Goal: Task Accomplishment & Management: Use online tool/utility

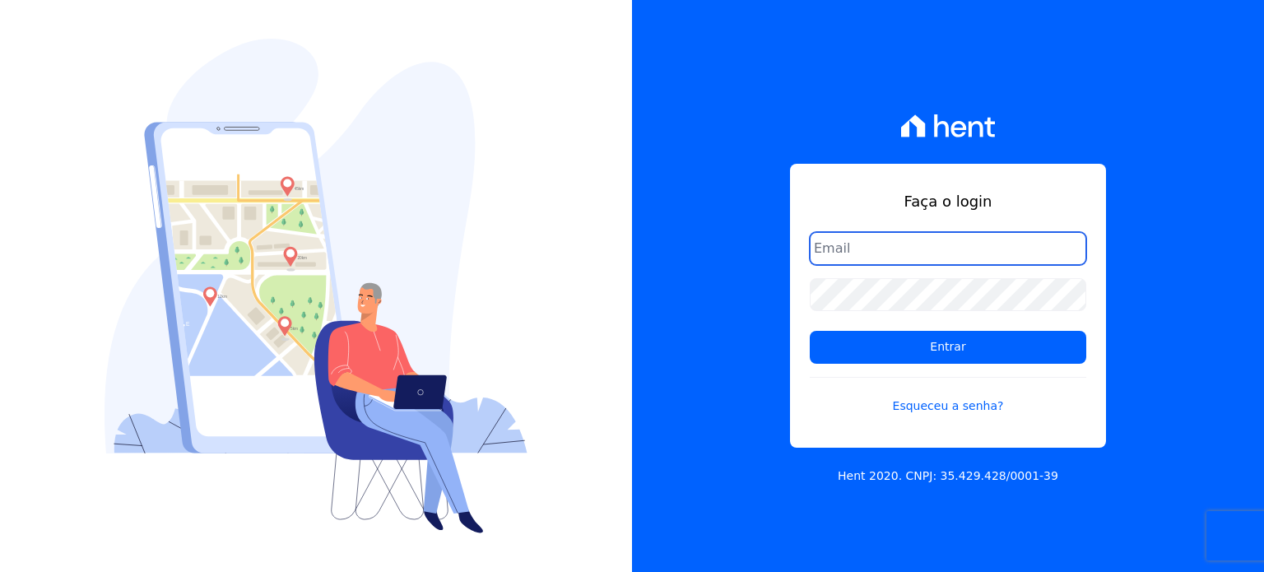
click at [900, 236] on input "email" at bounding box center [948, 248] width 276 height 33
type input "ronaldo.trindade@vlbarros.com.br"
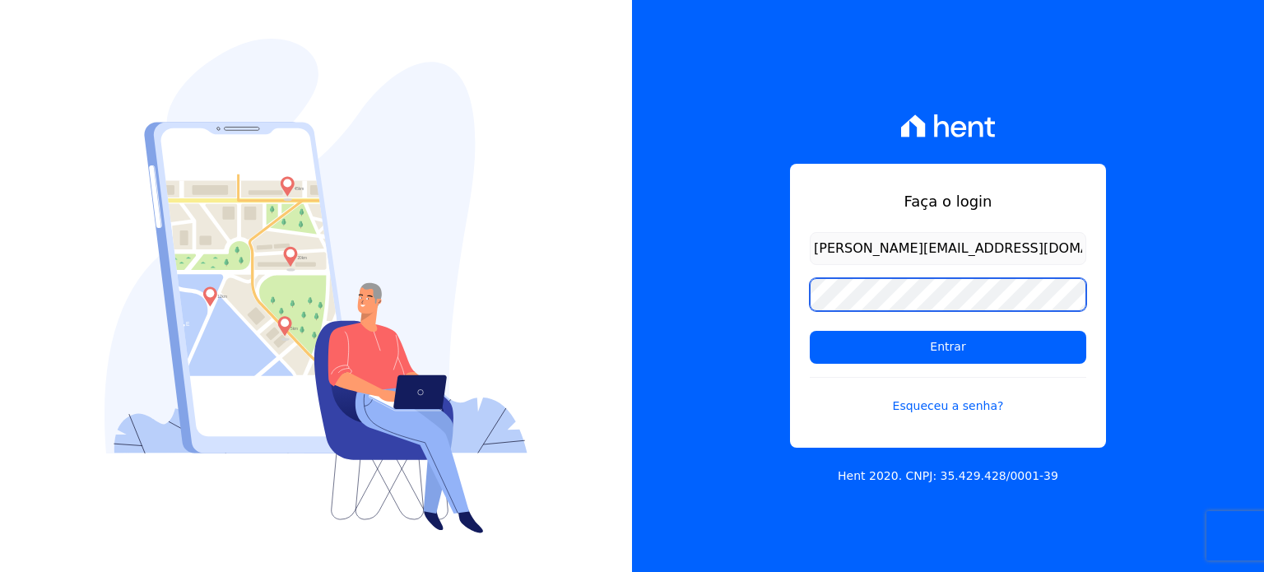
click at [810, 331] on input "Entrar" at bounding box center [948, 347] width 276 height 33
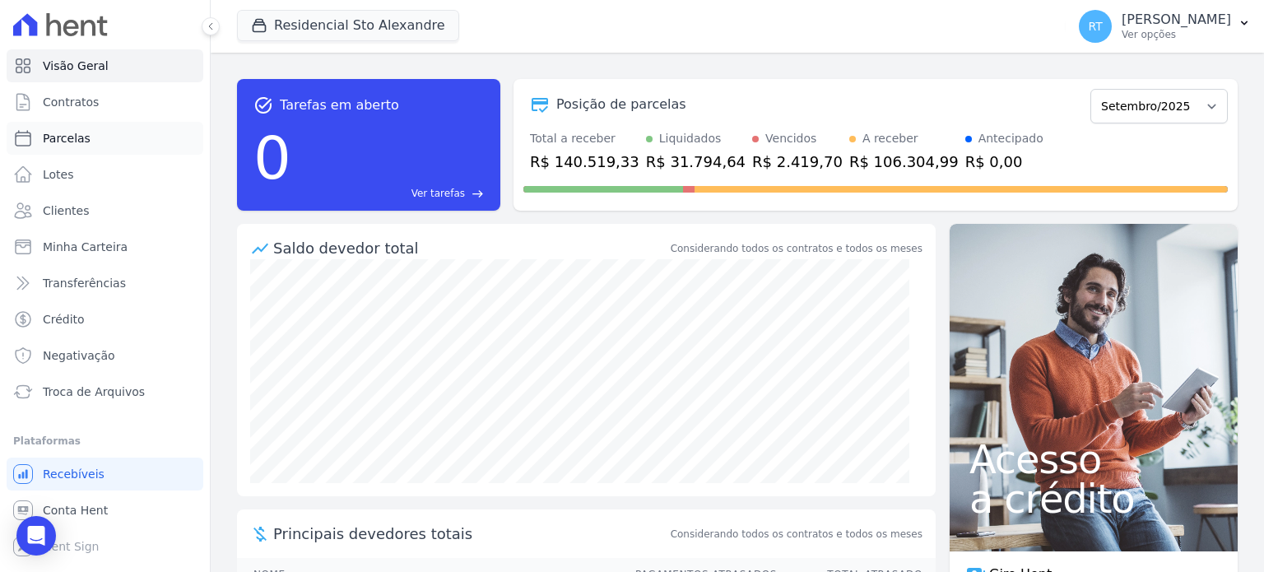
click at [73, 139] on span "Parcelas" at bounding box center [67, 138] width 48 height 16
select select
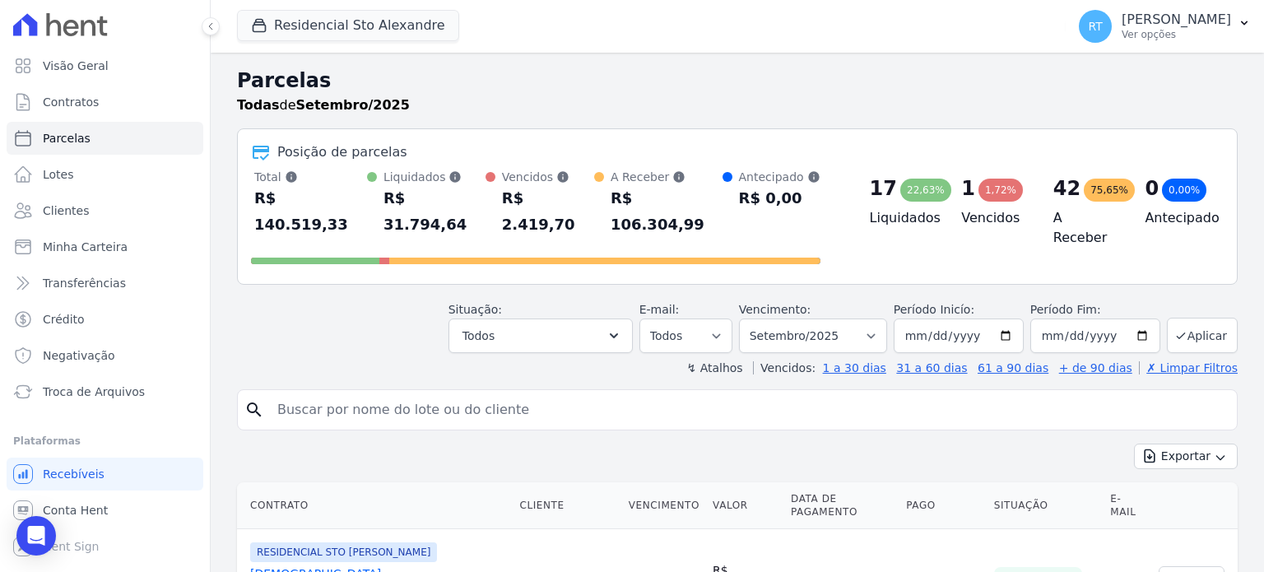
click at [61, 137] on span "Parcelas" at bounding box center [67, 138] width 48 height 16
select select
click at [622, 328] on icon "button" at bounding box center [614, 336] width 16 height 16
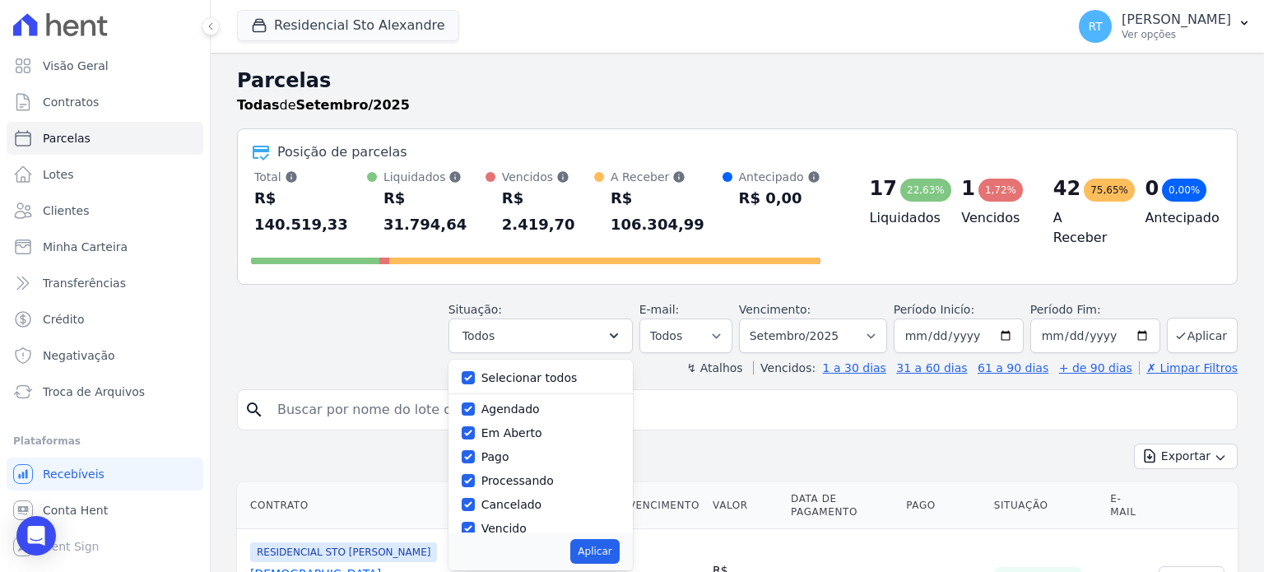
click at [491, 366] on div "Selecionar todos" at bounding box center [541, 378] width 158 height 24
click at [475, 371] on input "Selecionar todos" at bounding box center [468, 377] width 13 height 13
checkbox input "false"
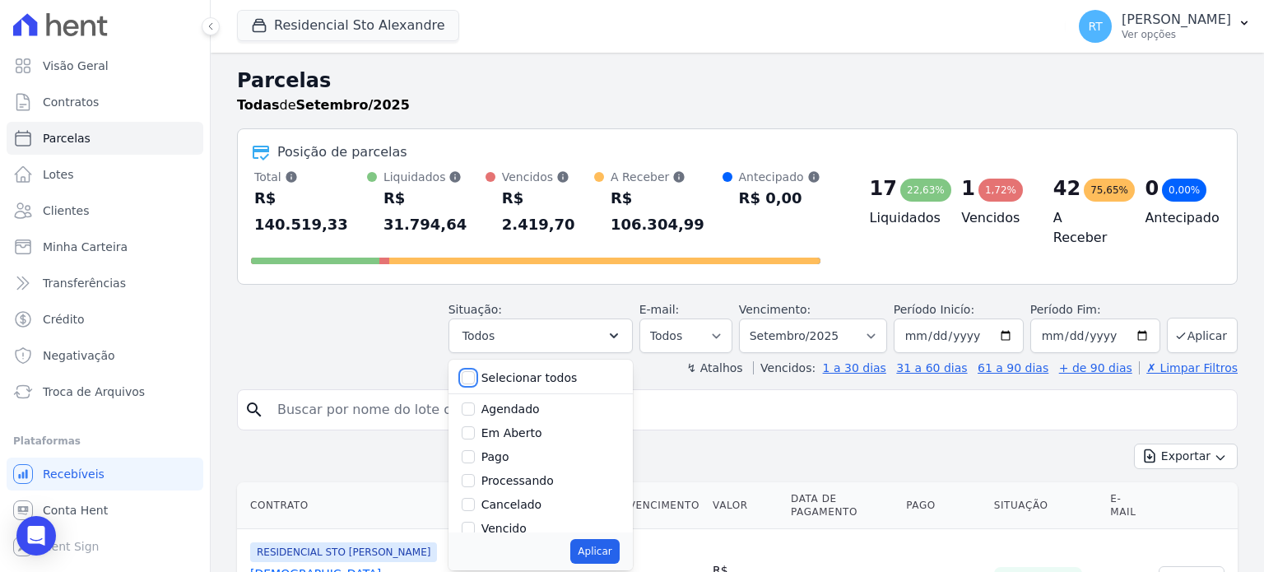
checkbox input "false"
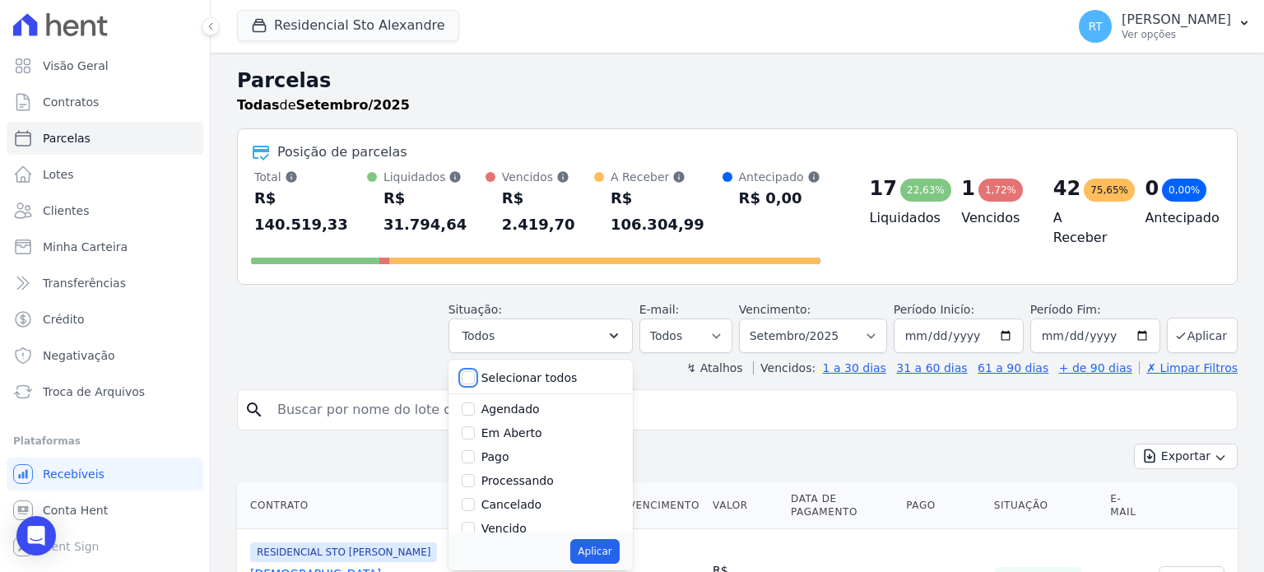
checkbox input "false"
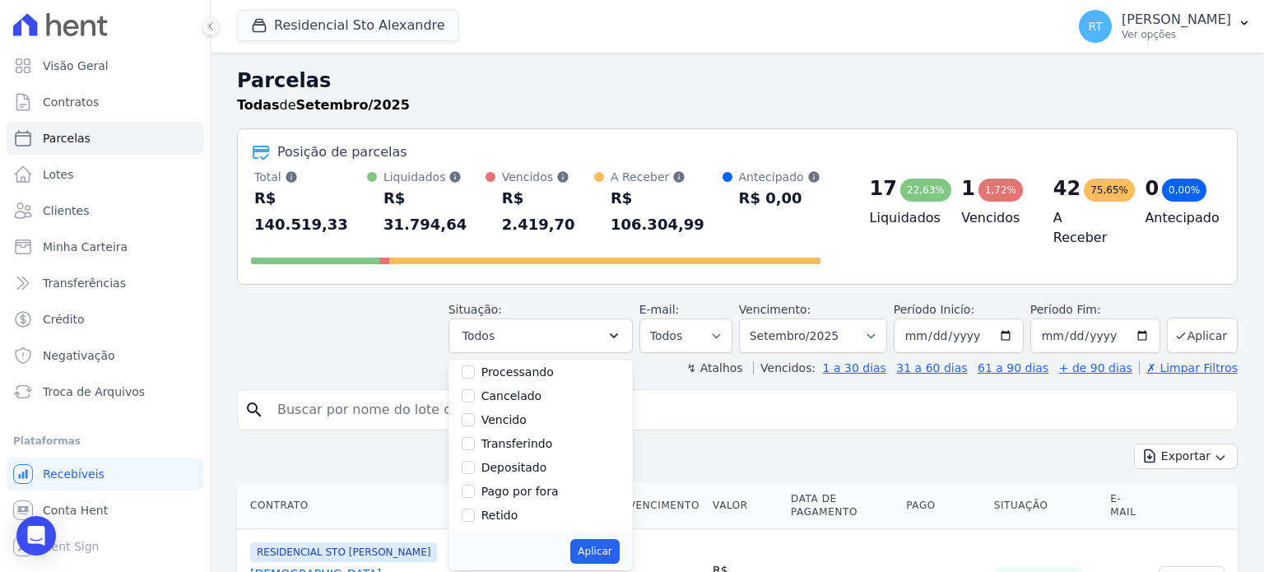
scroll to position [109, 0]
click at [475, 412] on input "Vencido" at bounding box center [468, 418] width 13 height 13
checkbox input "true"
click at [606, 539] on button "Aplicar" at bounding box center [594, 551] width 49 height 25
select select "overdue"
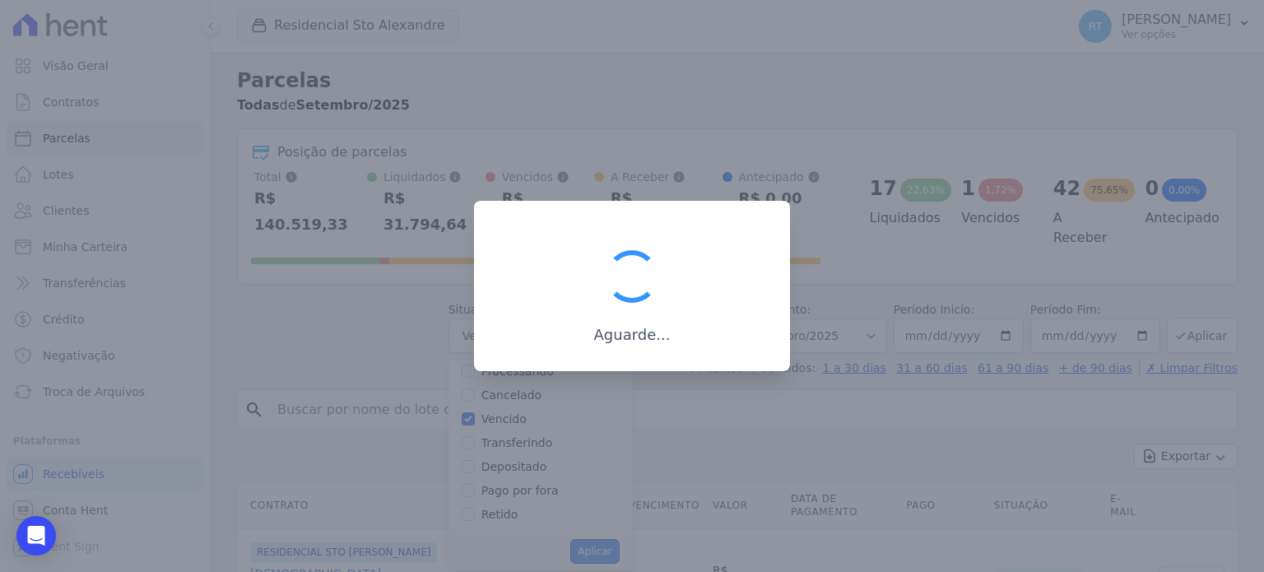
scroll to position [30, 0]
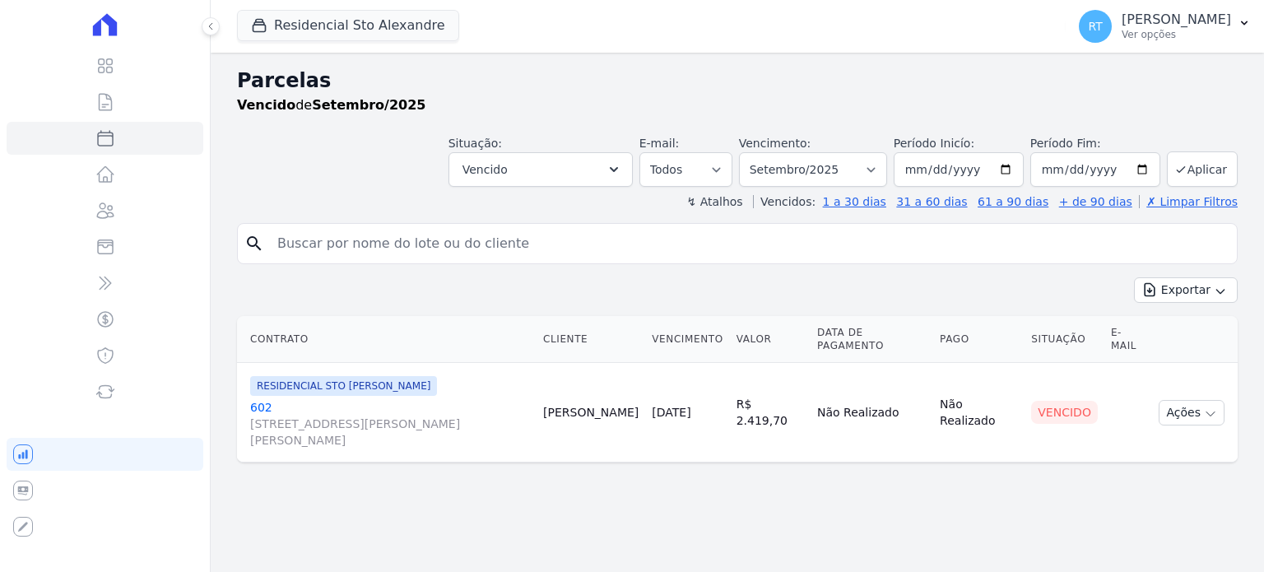
select select
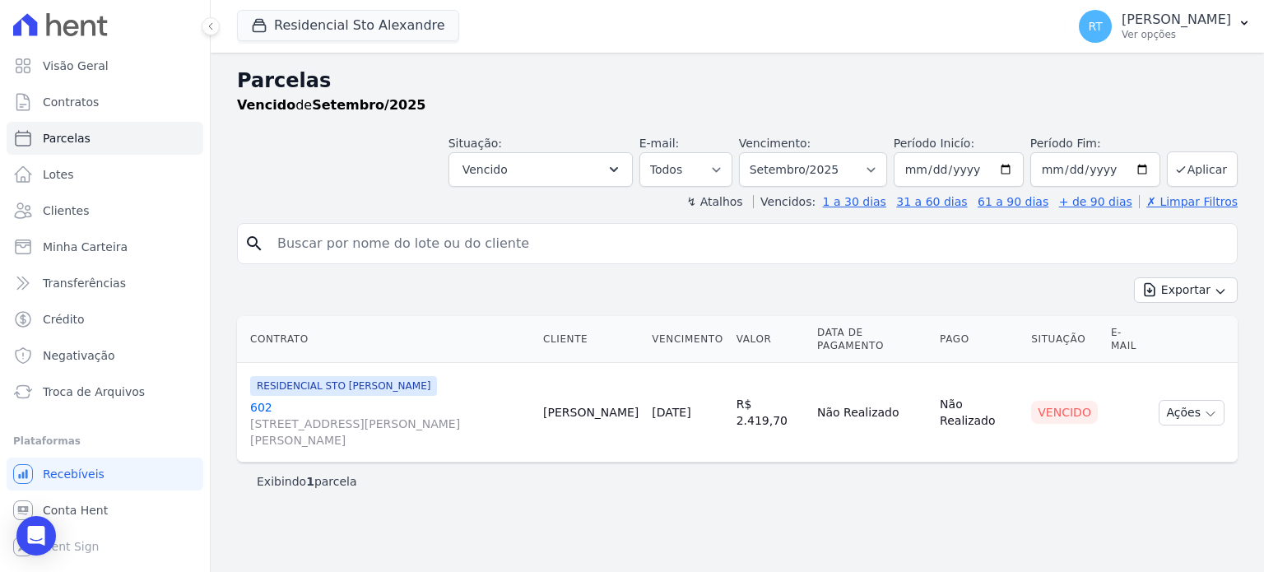
click at [257, 399] on link "602 [STREET_ADDRESS][PERSON_NAME][PERSON_NAME]" at bounding box center [390, 423] width 280 height 49
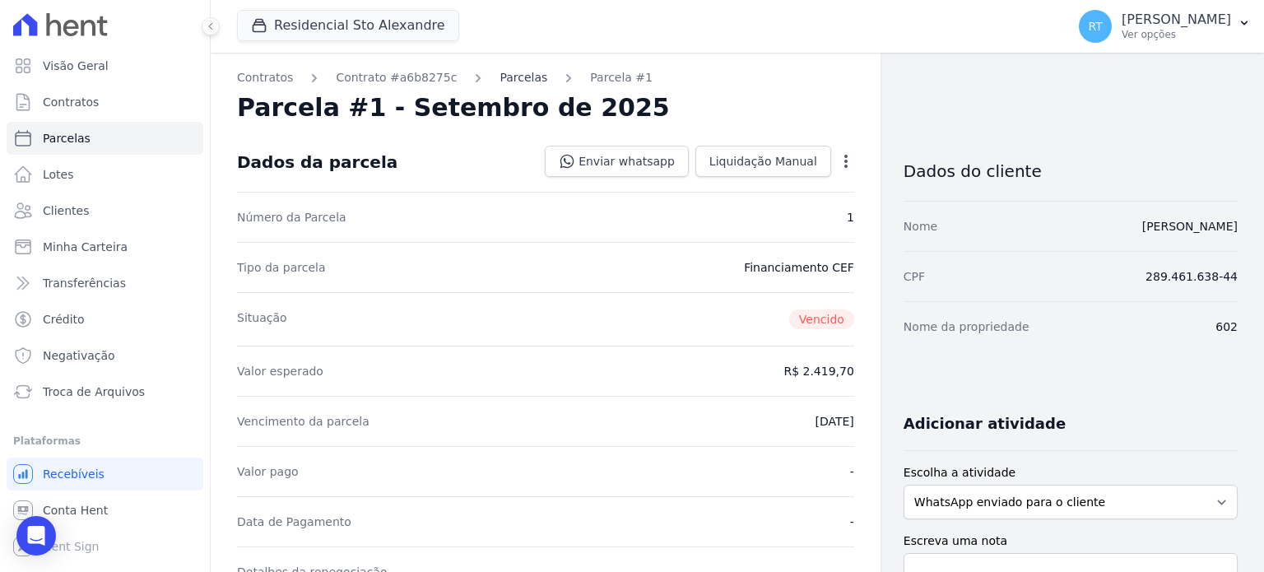
click at [506, 76] on link "Parcelas" at bounding box center [524, 77] width 48 height 17
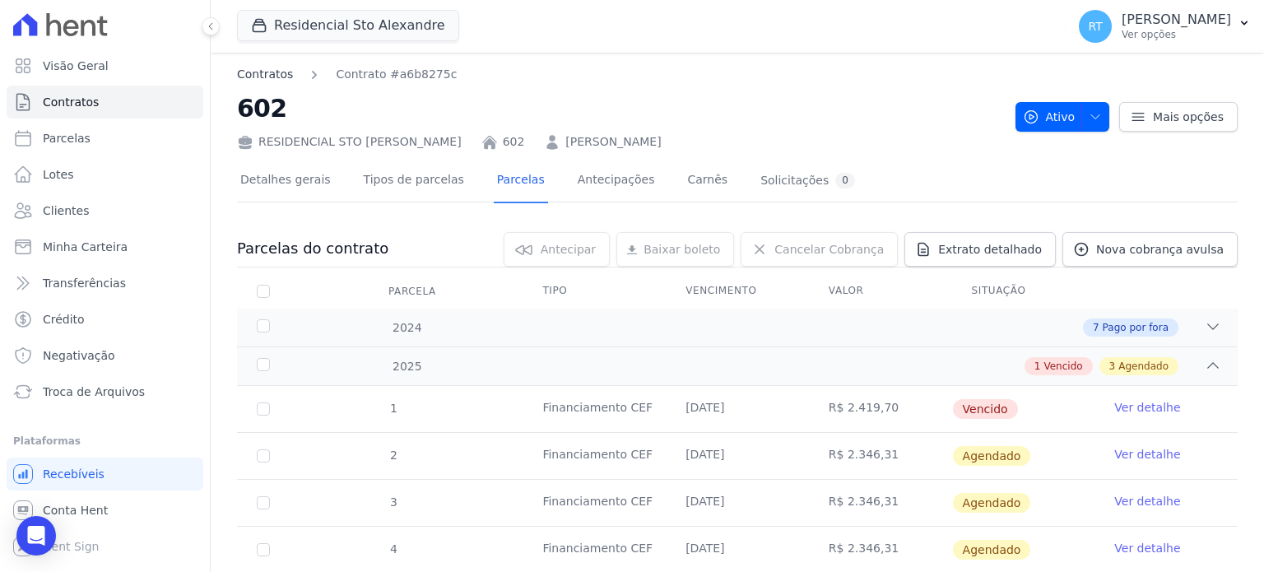
click at [267, 75] on link "Contratos" at bounding box center [265, 74] width 56 height 17
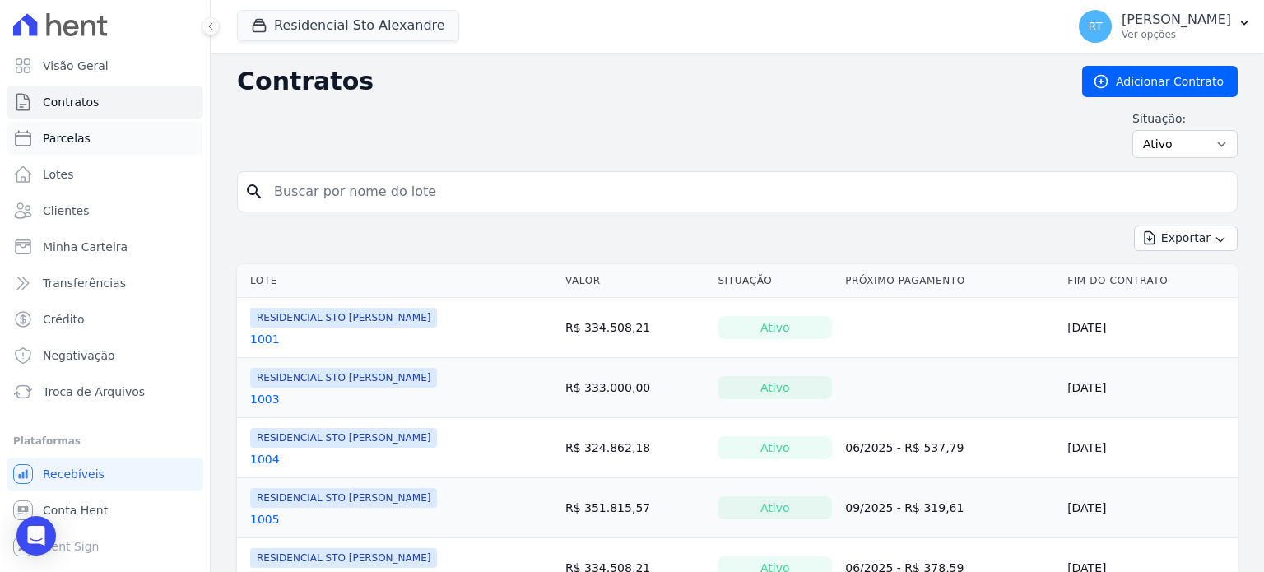
click at [73, 141] on span "Parcelas" at bounding box center [67, 138] width 48 height 16
select select
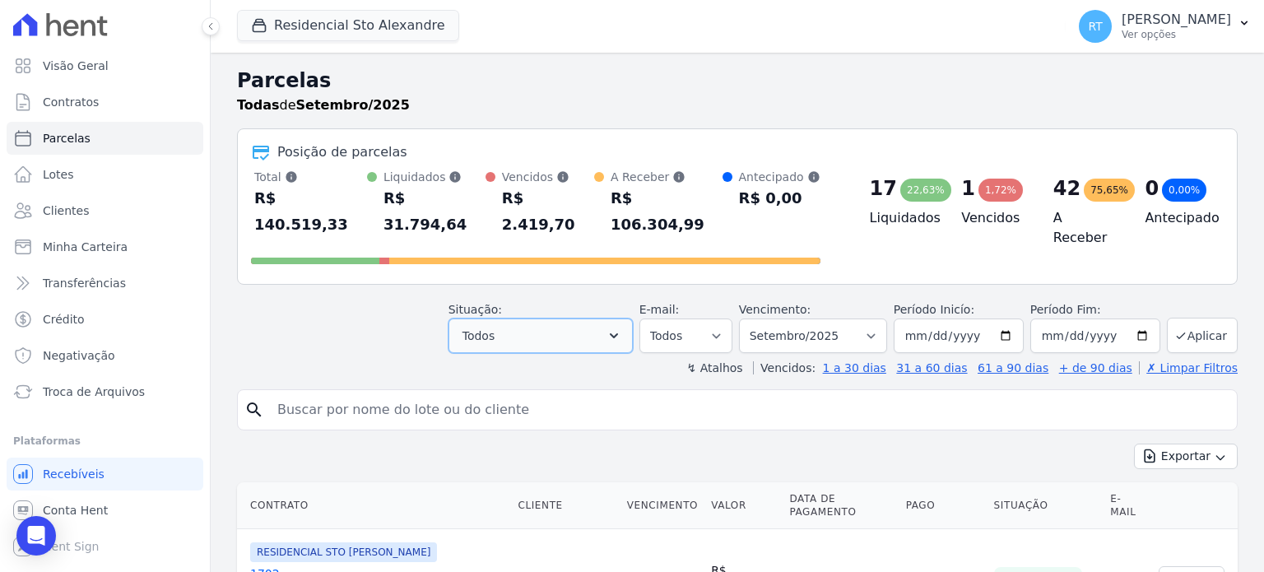
click at [622, 328] on icon "button" at bounding box center [614, 336] width 16 height 16
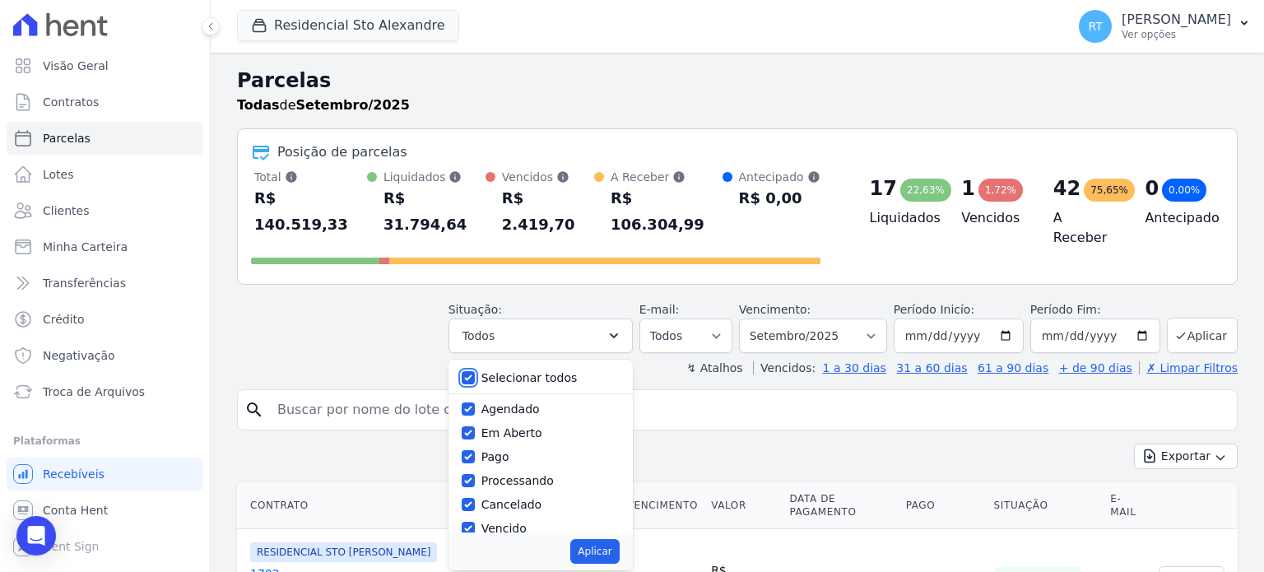
click at [475, 371] on input "Selecionar todos" at bounding box center [468, 377] width 13 height 13
checkbox input "false"
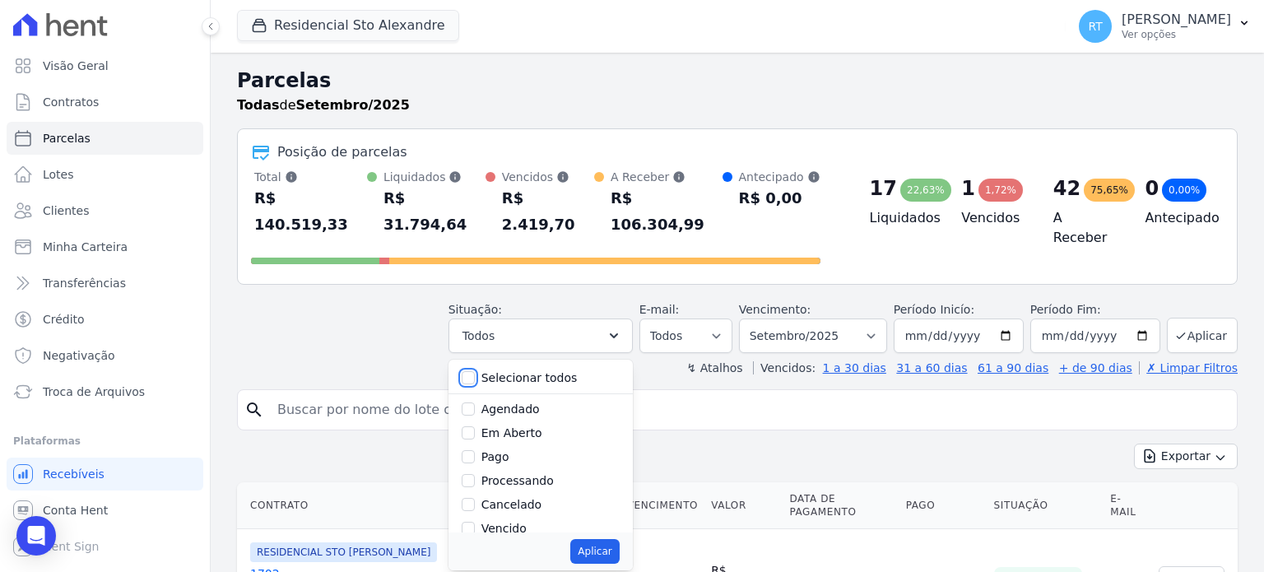
checkbox input "false"
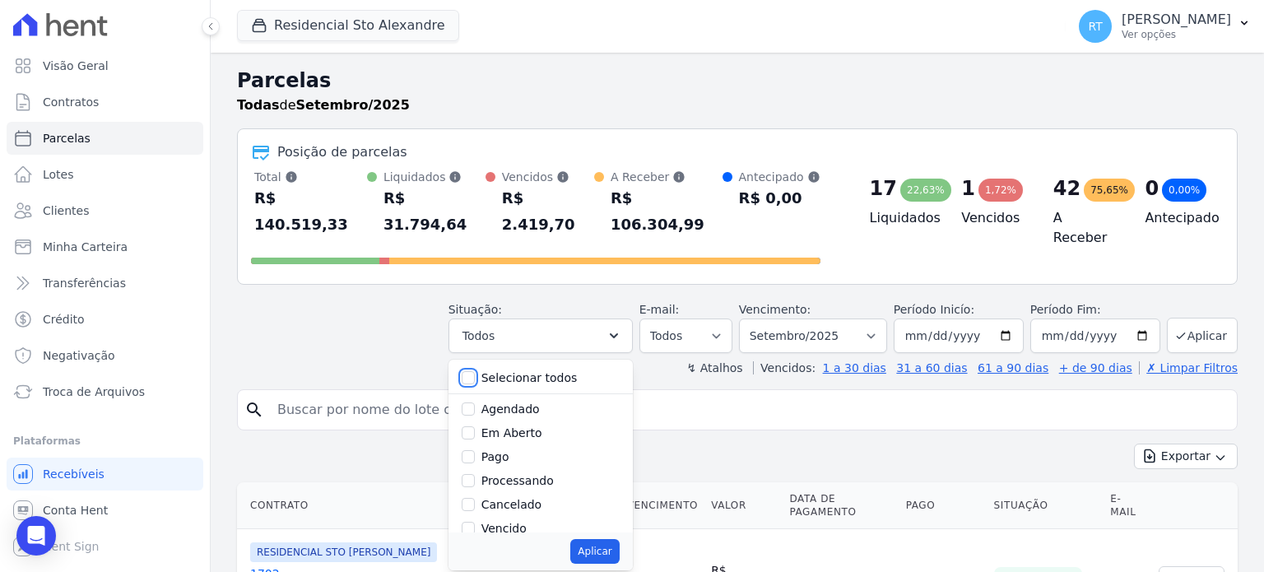
checkbox input "false"
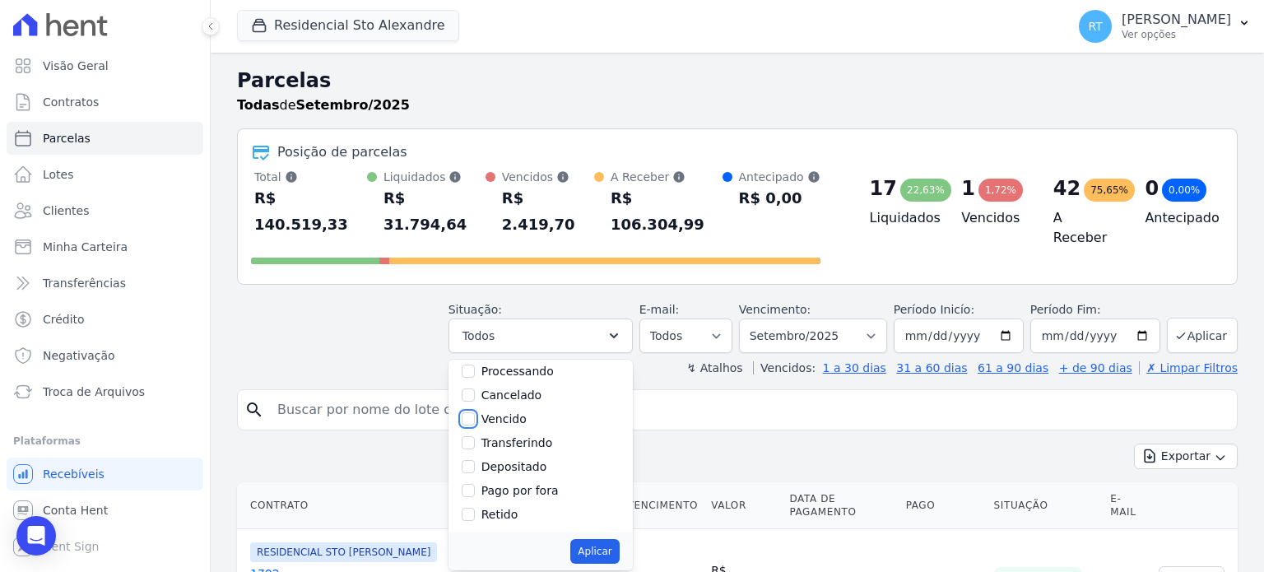
click at [475, 412] on input "Vencido" at bounding box center [468, 418] width 13 height 13
checkbox input "true"
click at [611, 539] on button "Aplicar" at bounding box center [594, 551] width 49 height 25
select select "overdue"
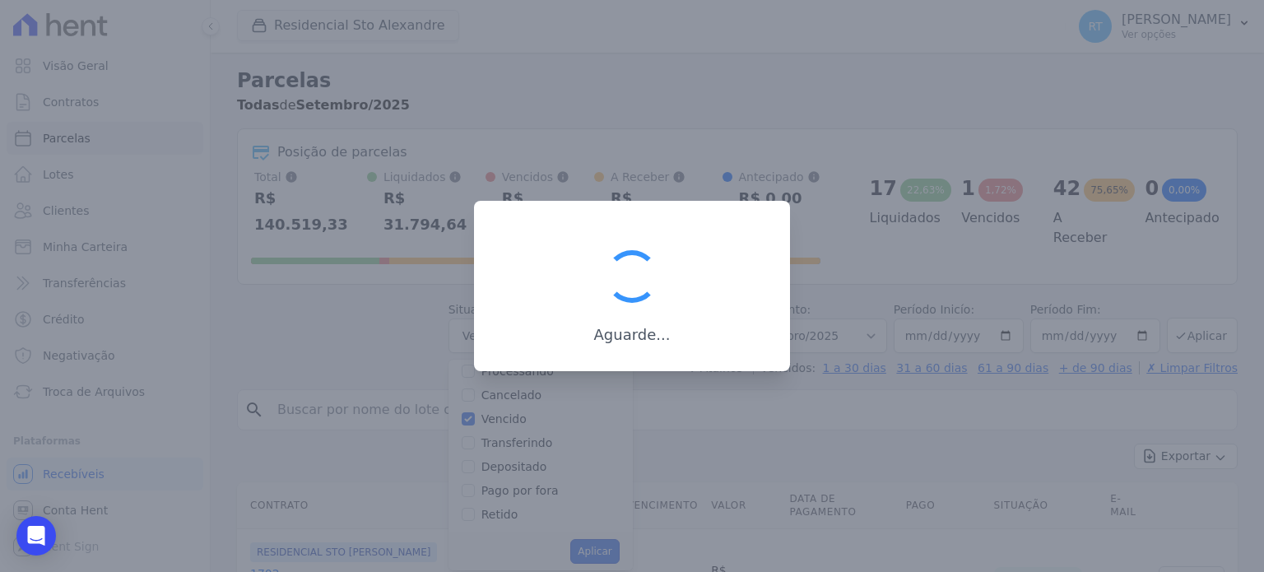
scroll to position [30, 0]
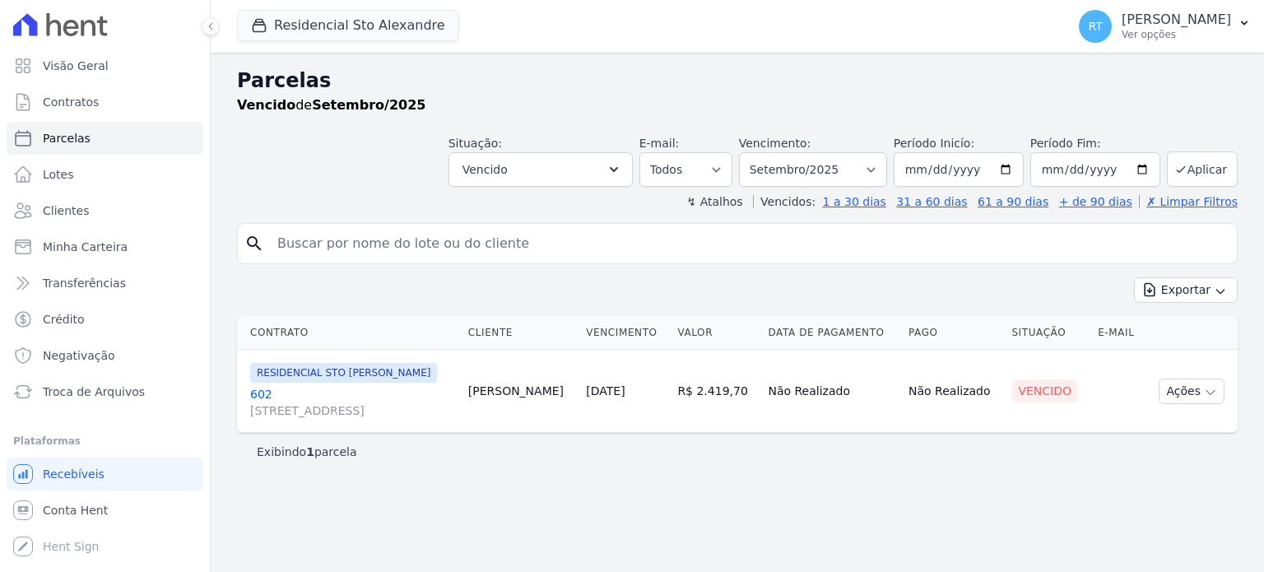
select select
click at [887, 169] on select "Filtrar por período ──────── Todos os meses Março/2020 Abril/2020 Maio/2020 Jun…" at bounding box center [813, 169] width 148 height 35
select select "date_range_filter"
click at [764, 152] on select "Filtrar por período ──────── Todos os meses Março/2020 Abril/2020 Maio/2020 Jun…" at bounding box center [813, 169] width 148 height 35
click at [1019, 170] on input "[DATE]" at bounding box center [959, 169] width 130 height 35
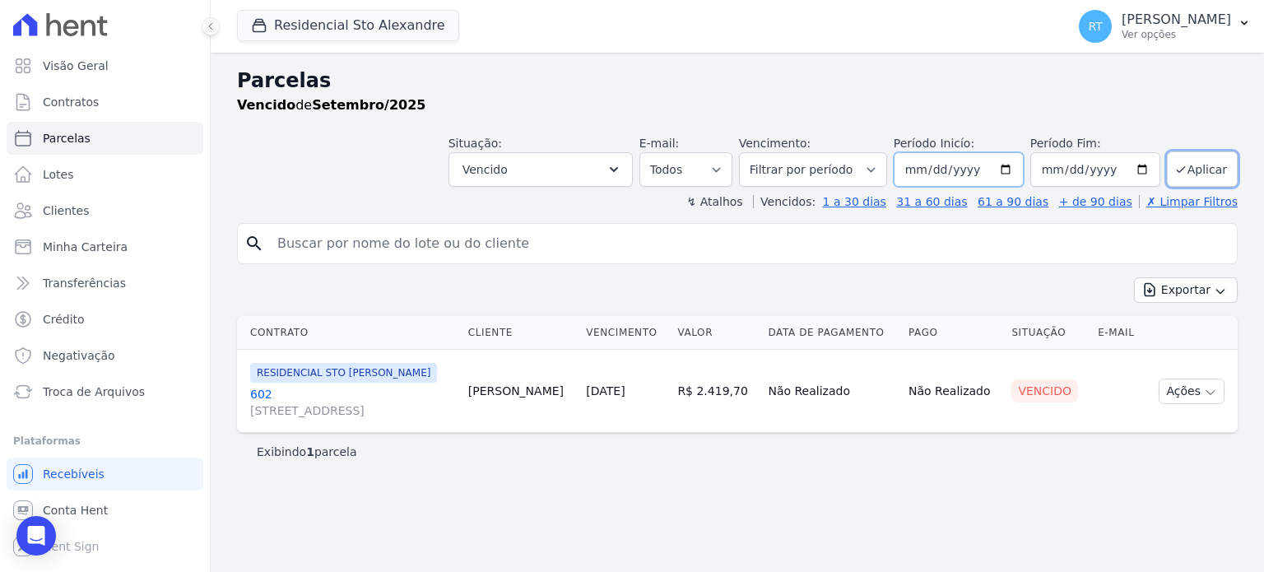
type input "2025-04-01"
click at [1207, 170] on button "Aplicar" at bounding box center [1202, 168] width 71 height 35
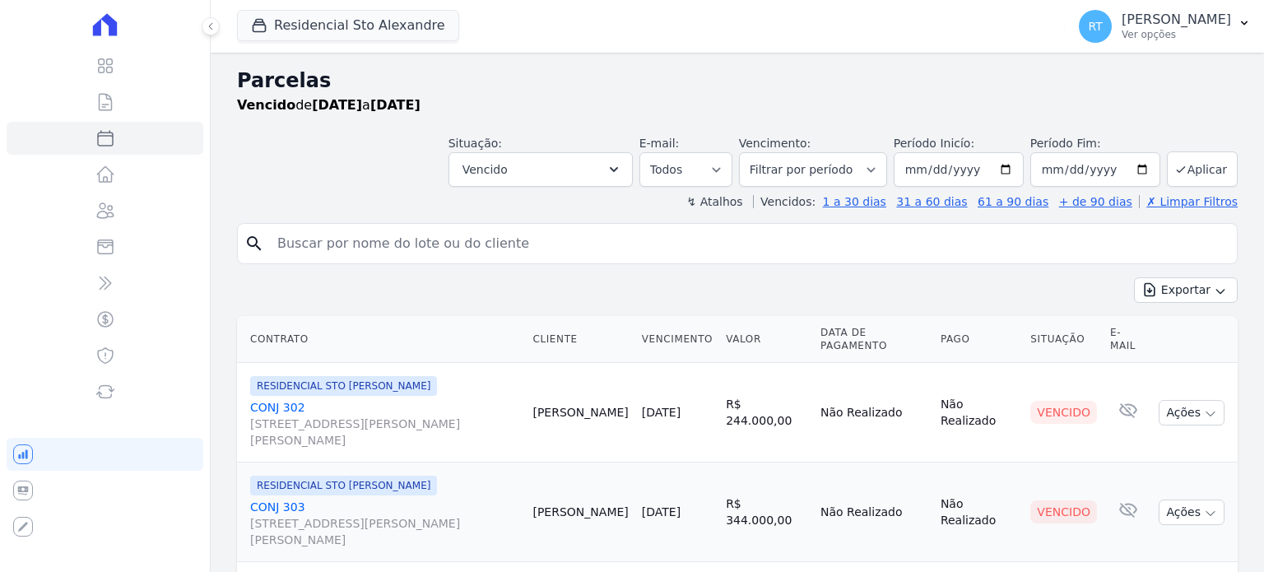
select select
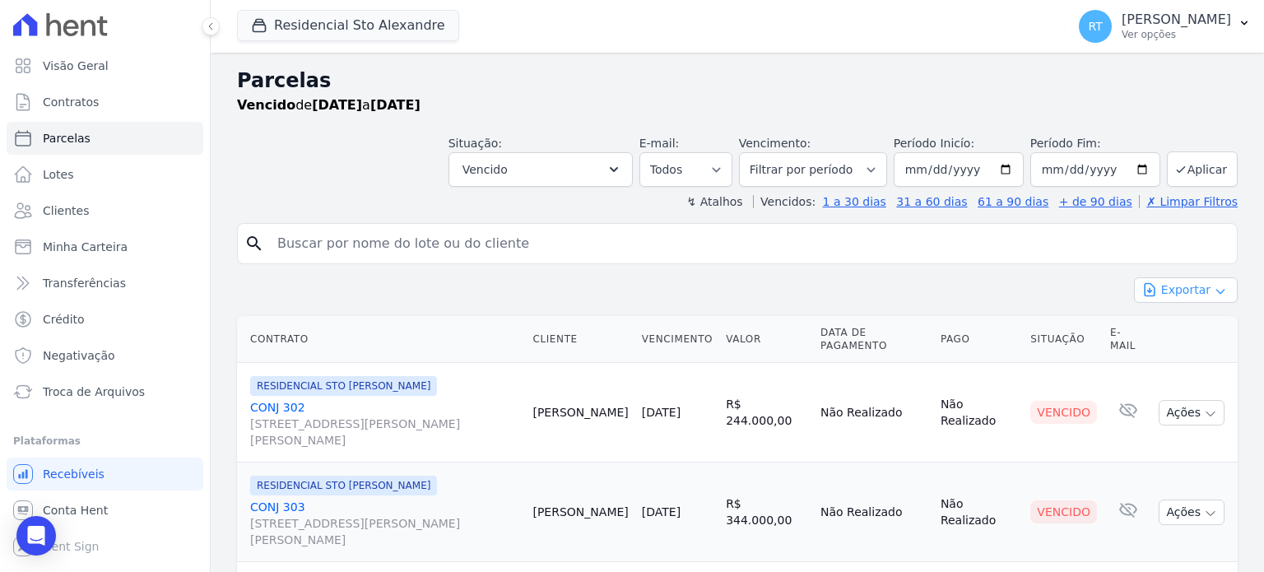
click at [1178, 285] on button "Exportar" at bounding box center [1186, 290] width 104 height 26
click at [1179, 332] on span "Exportar PDF" at bounding box center [1184, 329] width 86 height 16
click at [95, 391] on span "Troca de Arquivos" at bounding box center [94, 391] width 102 height 16
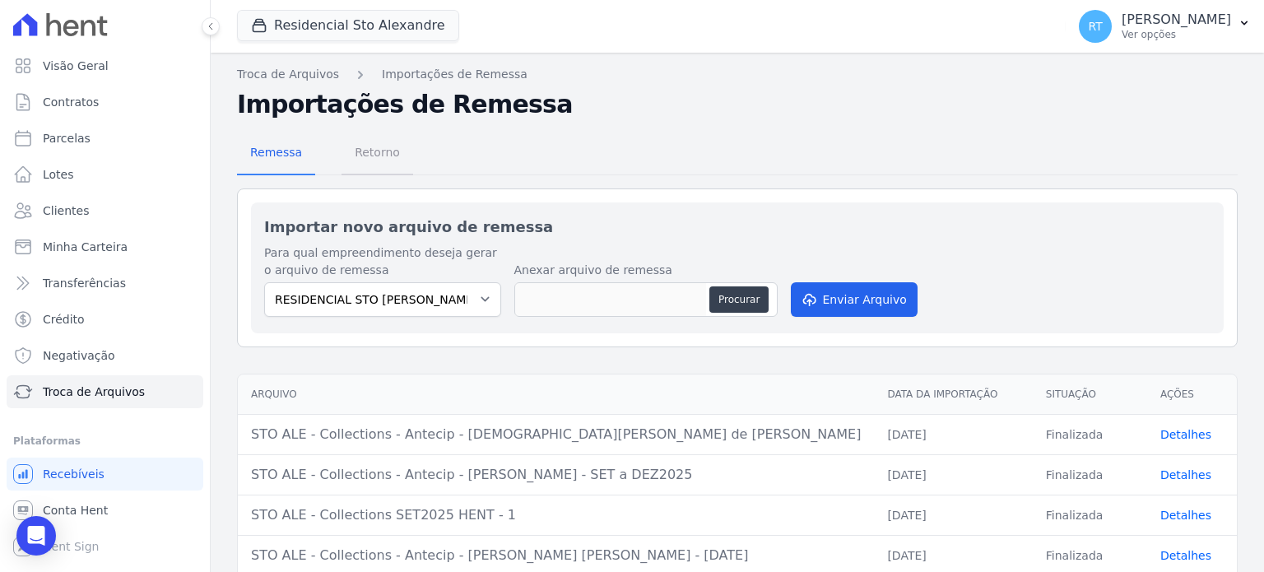
click at [375, 151] on span "Retorno" at bounding box center [377, 152] width 65 height 33
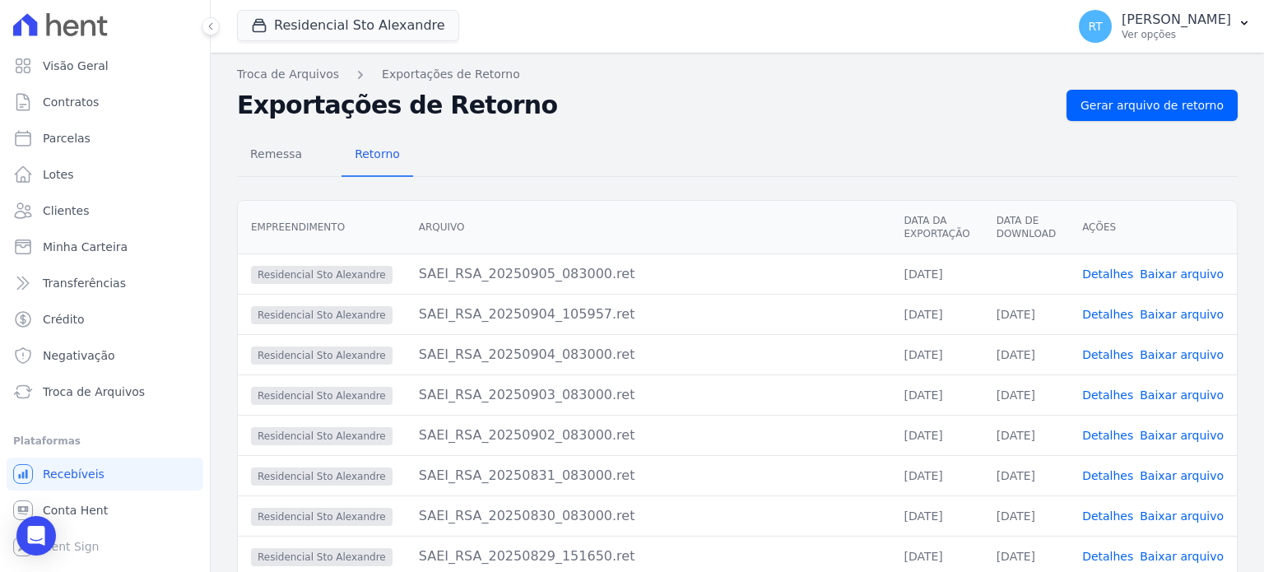
click at [1111, 273] on link "Detalhes" at bounding box center [1107, 273] width 51 height 13
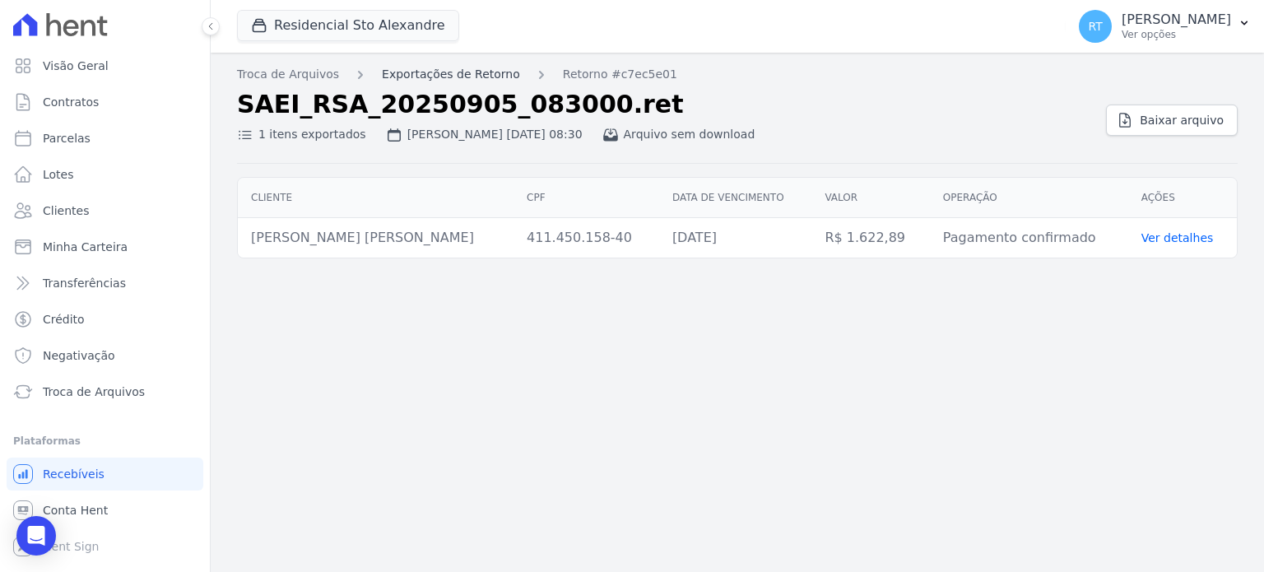
click at [448, 71] on link "Exportações de Retorno" at bounding box center [451, 74] width 138 height 17
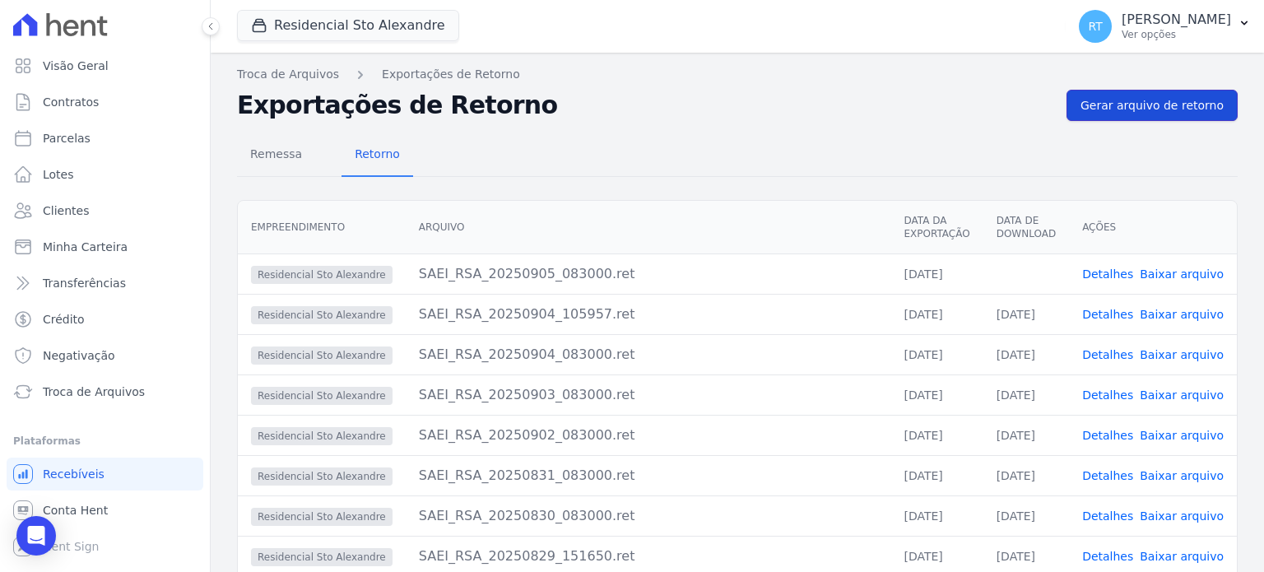
click at [1141, 100] on span "Gerar arquivo de retorno" at bounding box center [1151, 105] width 143 height 16
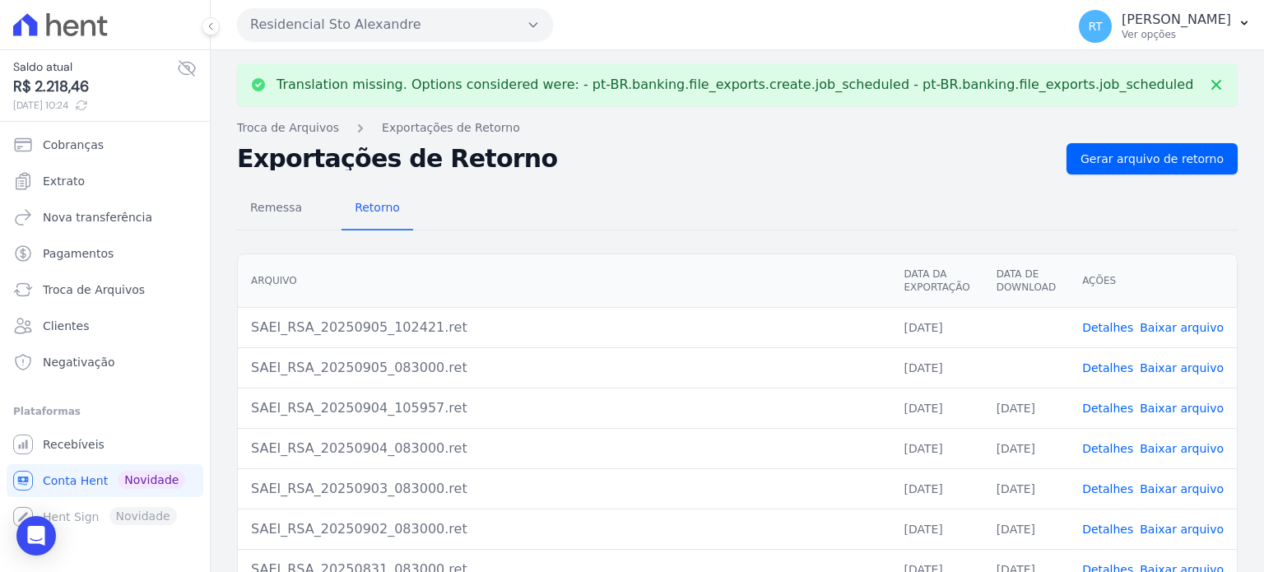
click at [1111, 326] on link "Detalhes" at bounding box center [1107, 327] width 51 height 13
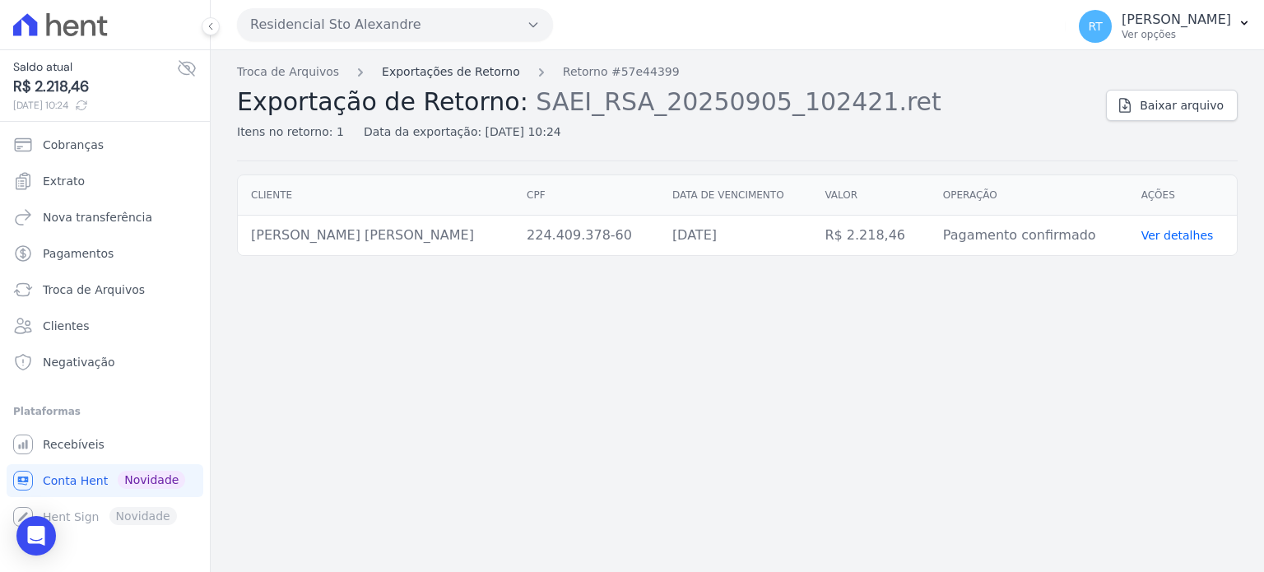
click at [472, 73] on link "Exportações de Retorno" at bounding box center [451, 71] width 138 height 17
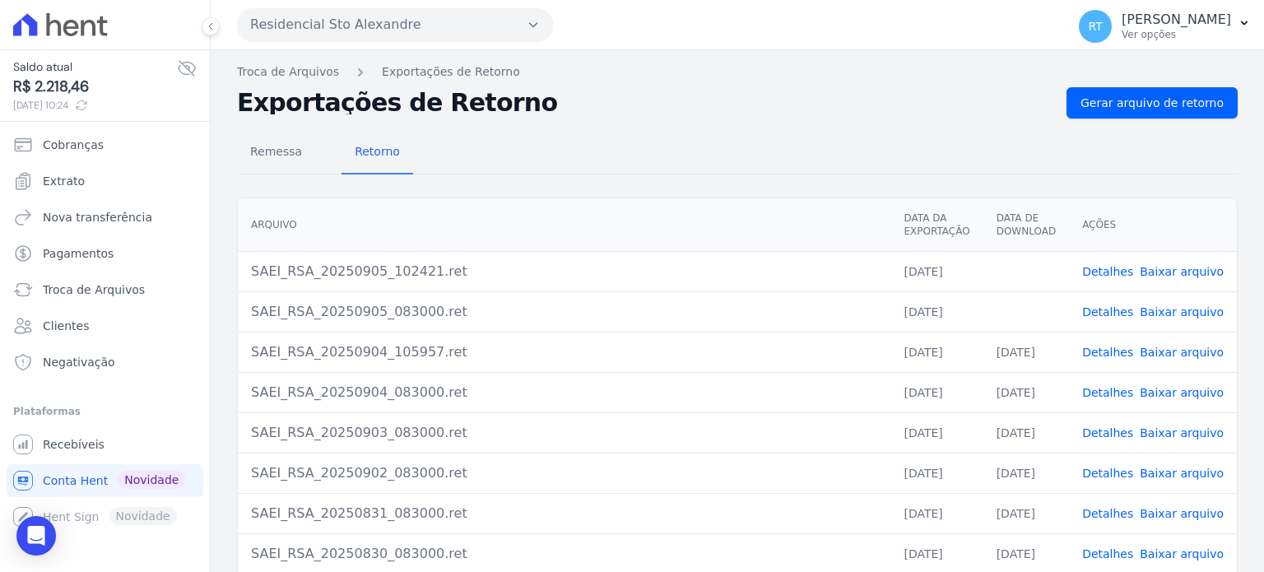
click at [904, 135] on div "Remessa Retorno" at bounding box center [737, 153] width 1001 height 43
click at [1030, 173] on div "Remessa Retorno" at bounding box center [737, 153] width 1001 height 43
click at [1113, 306] on link "Detalhes" at bounding box center [1107, 311] width 51 height 13
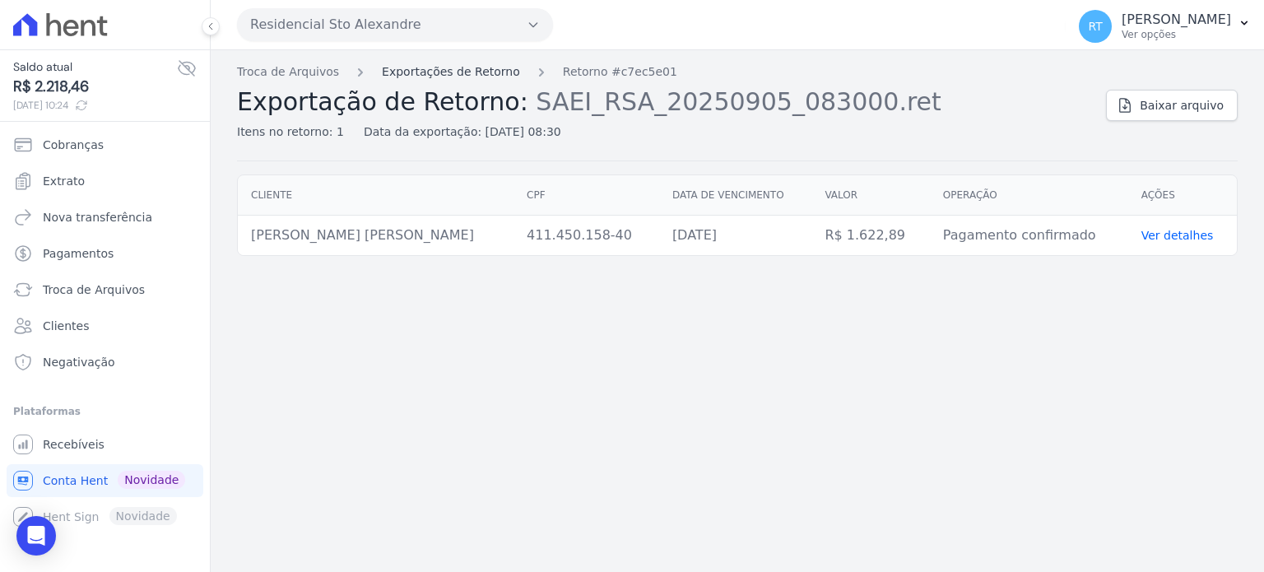
click at [445, 71] on link "Exportações de Retorno" at bounding box center [451, 71] width 138 height 17
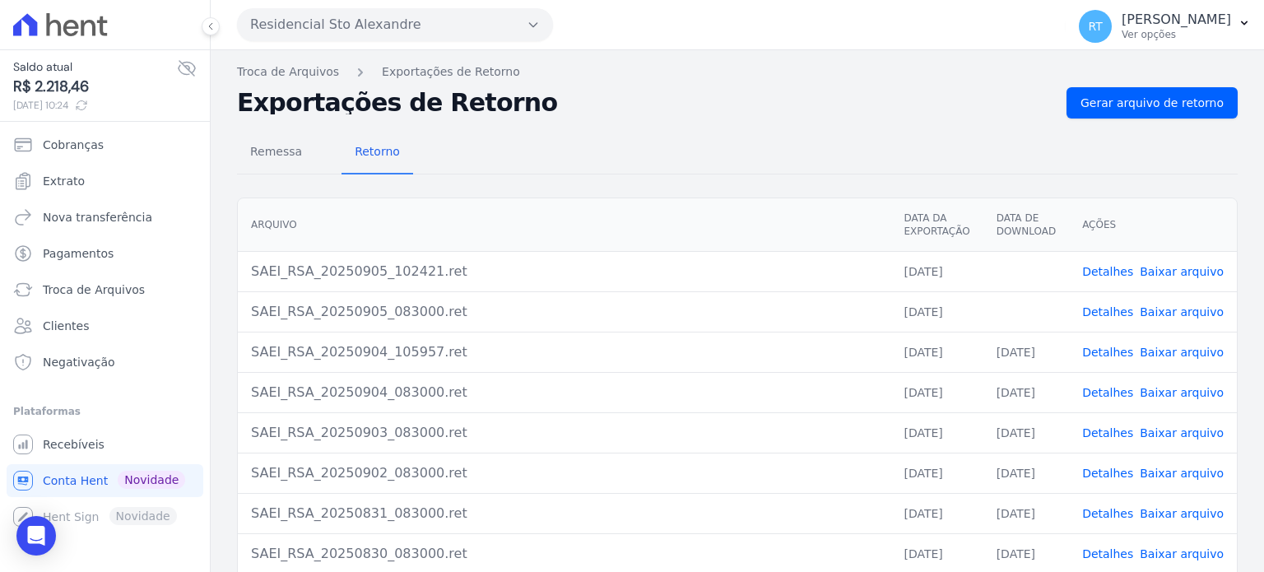
click at [1114, 267] on link "Detalhes" at bounding box center [1107, 271] width 51 height 13
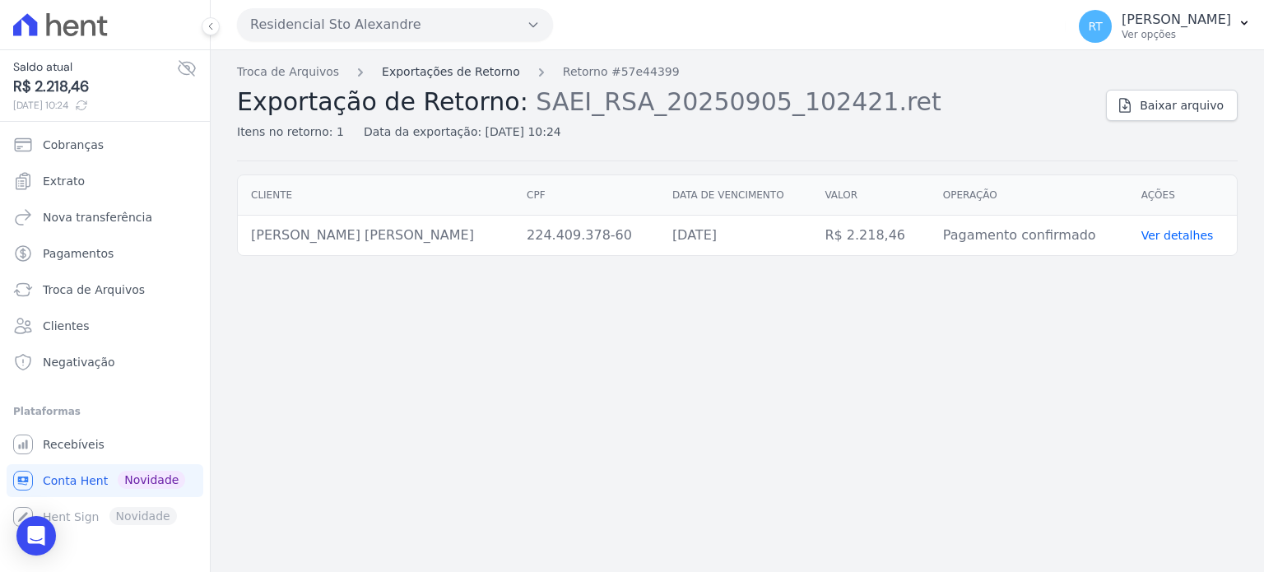
click at [456, 72] on link "Exportações de Retorno" at bounding box center [451, 71] width 138 height 17
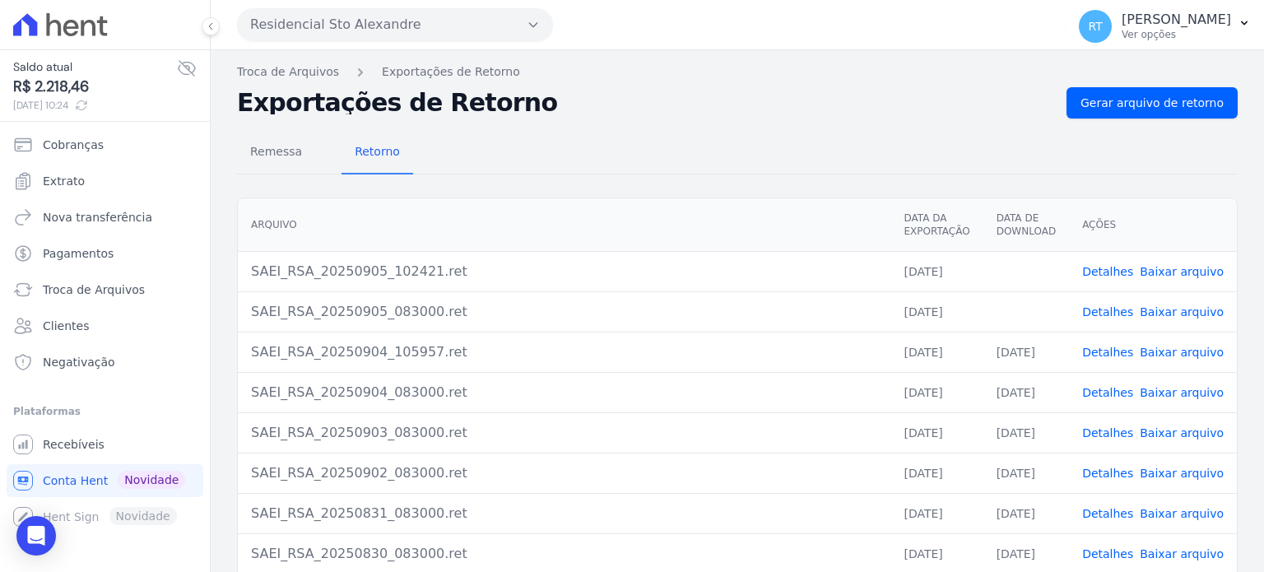
click at [1113, 309] on link "Detalhes" at bounding box center [1107, 311] width 51 height 13
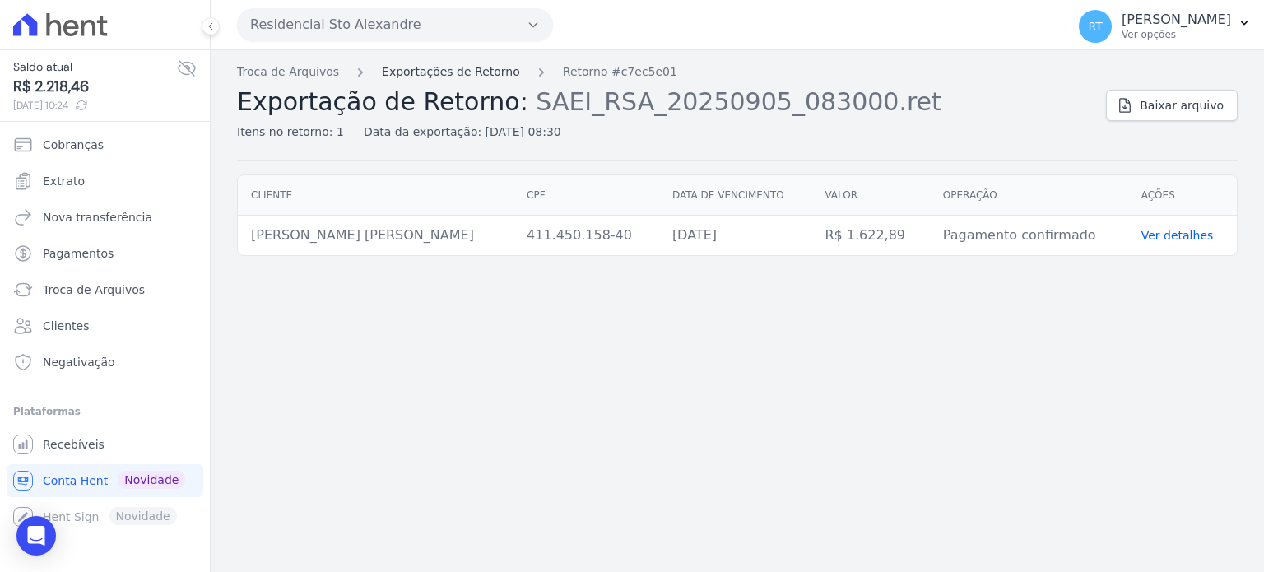
click at [462, 68] on link "Exportações de Retorno" at bounding box center [451, 71] width 138 height 17
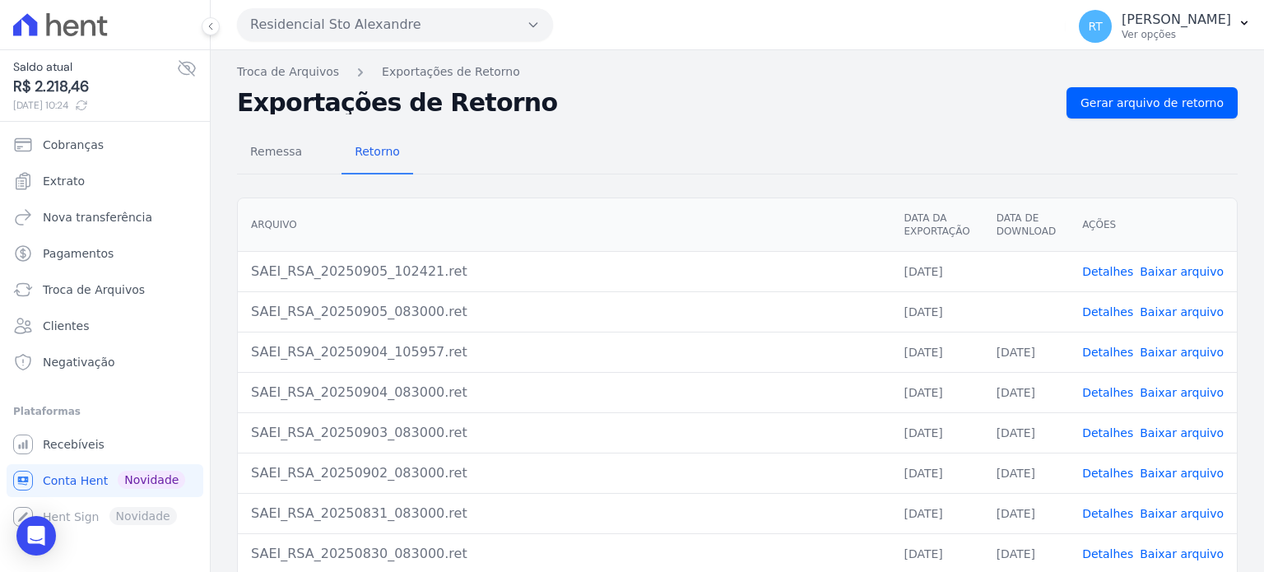
click at [1113, 267] on link "Detalhes" at bounding box center [1107, 271] width 51 height 13
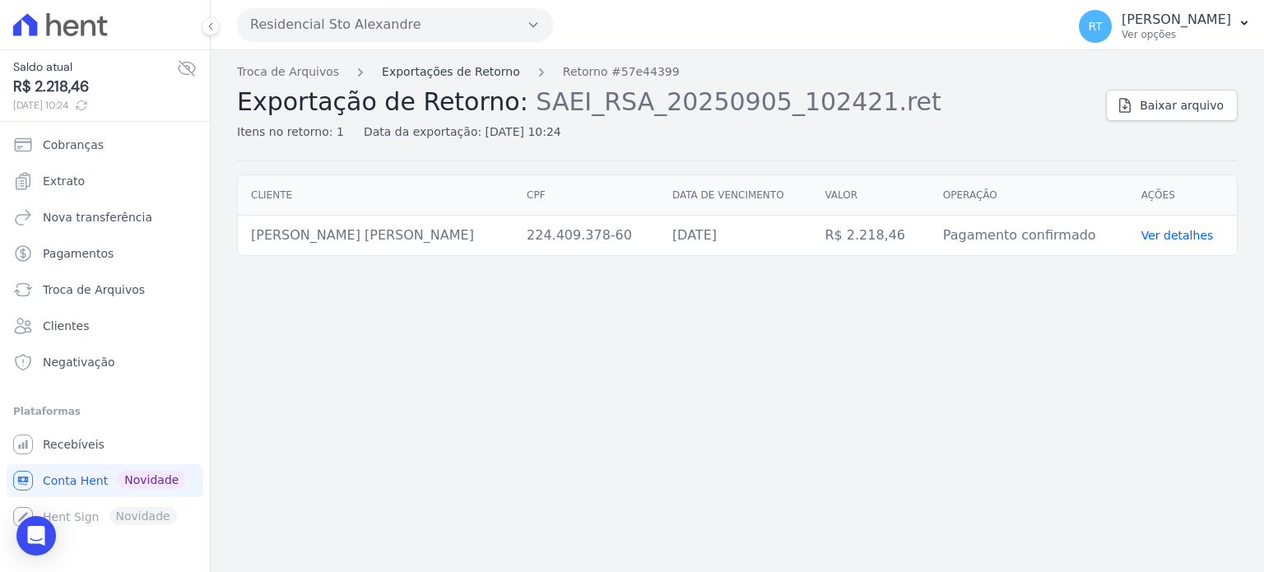
click at [453, 70] on link "Exportações de Retorno" at bounding box center [451, 71] width 138 height 17
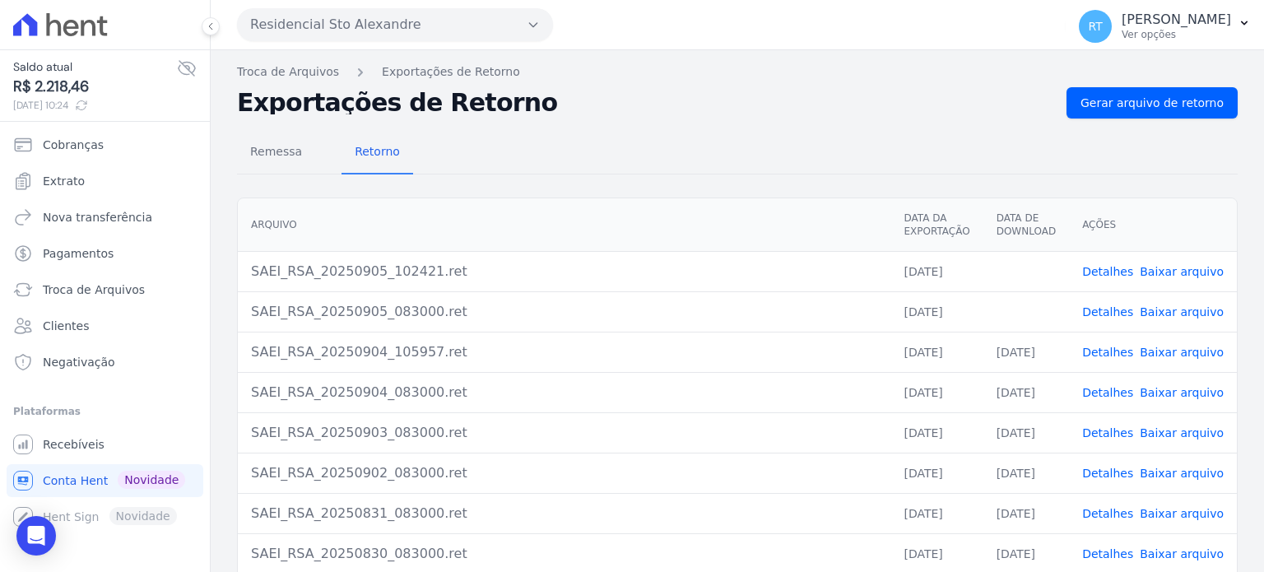
click at [1112, 272] on link "Detalhes" at bounding box center [1107, 271] width 51 height 13
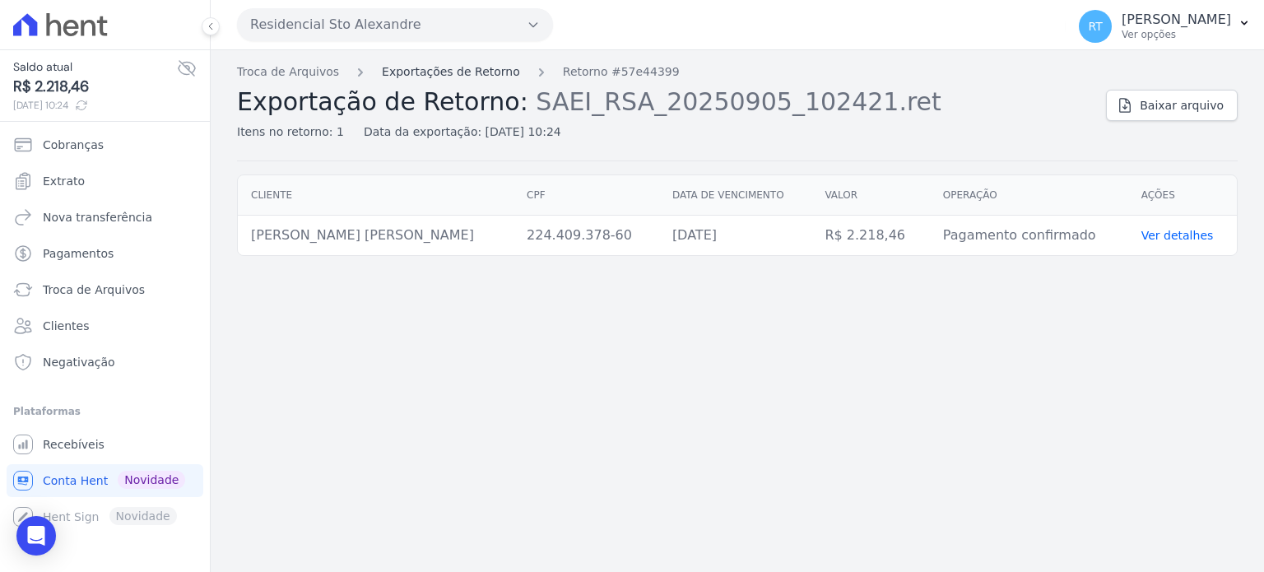
click at [456, 67] on link "Exportações de Retorno" at bounding box center [451, 71] width 138 height 17
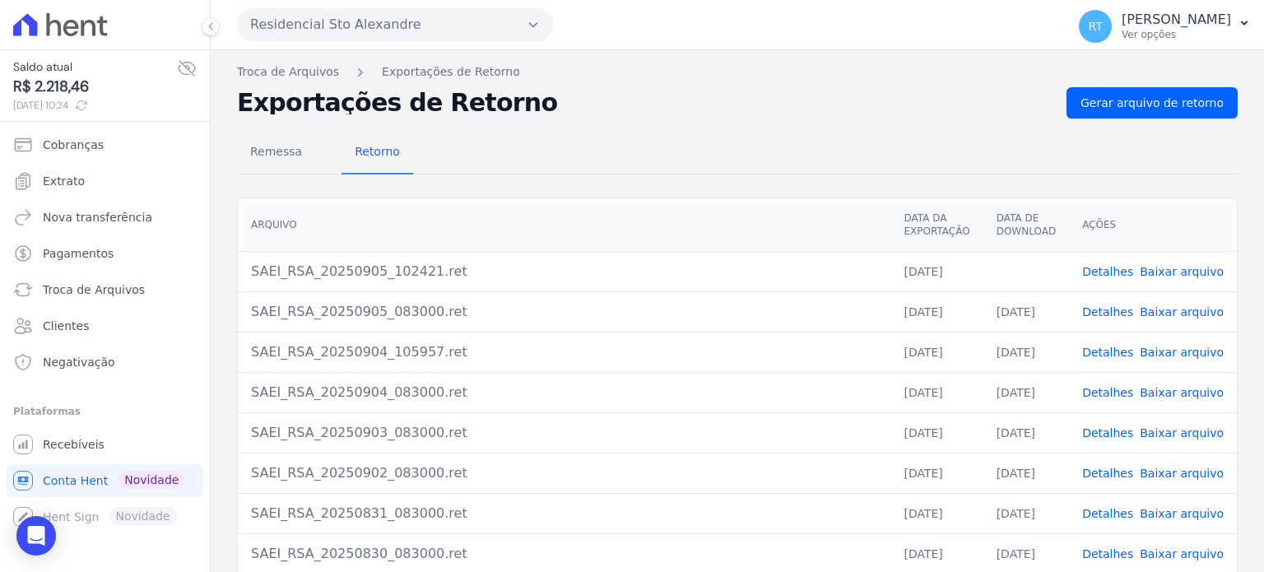
click at [1117, 269] on link "Detalhes" at bounding box center [1107, 271] width 51 height 13
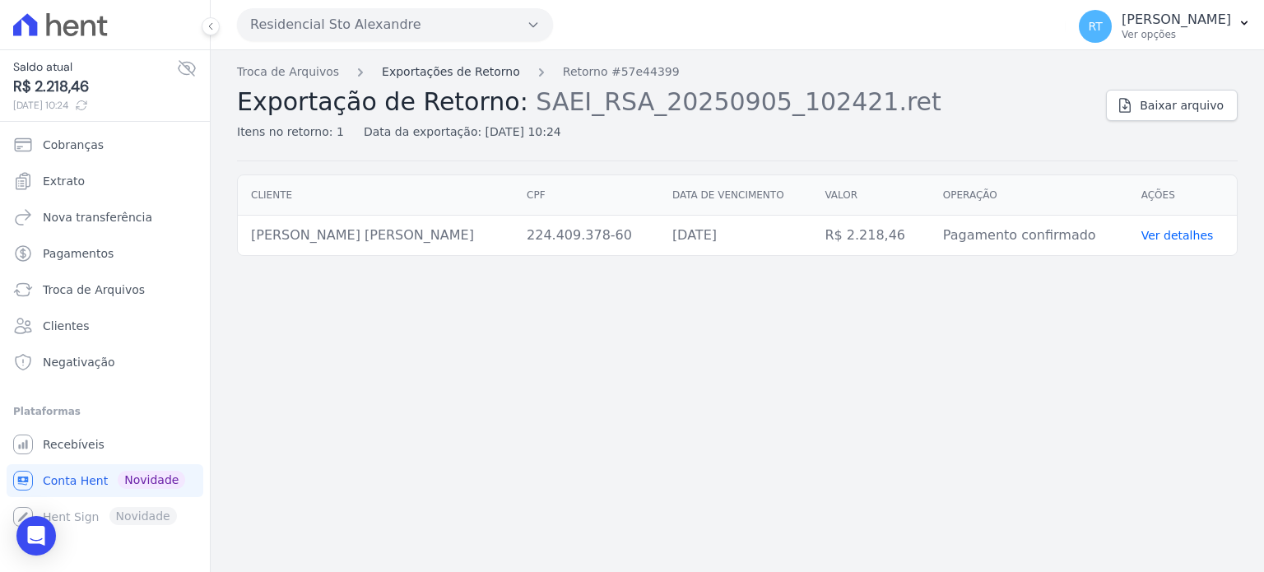
click at [437, 68] on link "Exportações de Retorno" at bounding box center [451, 71] width 138 height 17
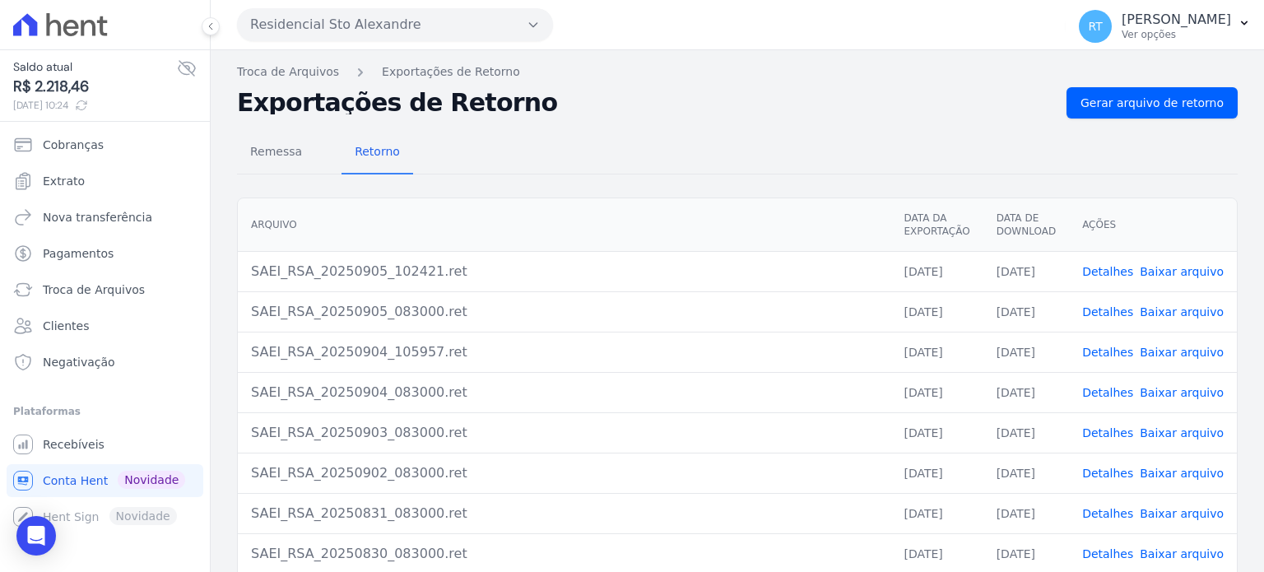
click at [1112, 388] on link "Detalhes" at bounding box center [1107, 392] width 51 height 13
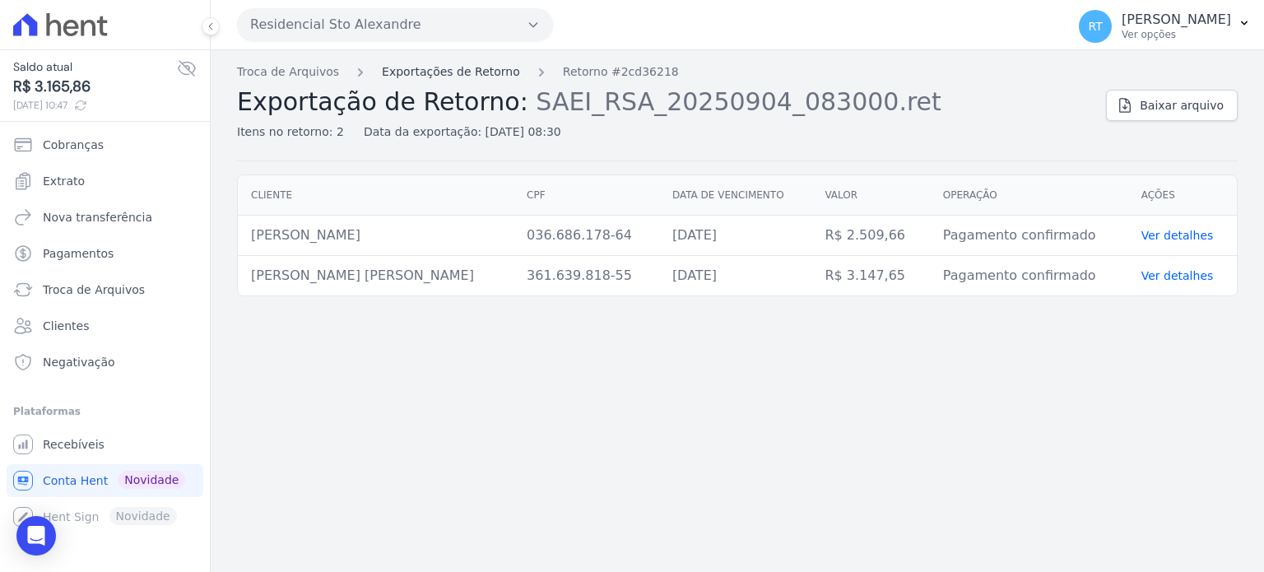
click at [459, 69] on link "Exportações de Retorno" at bounding box center [451, 71] width 138 height 17
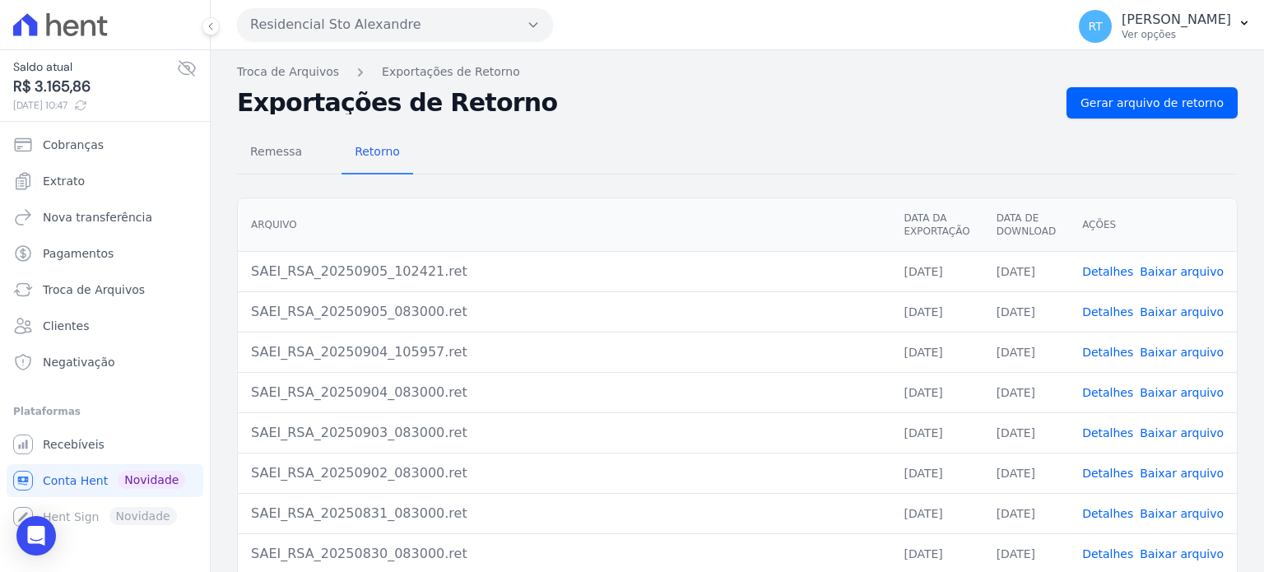
click at [1116, 434] on link "Detalhes" at bounding box center [1107, 432] width 51 height 13
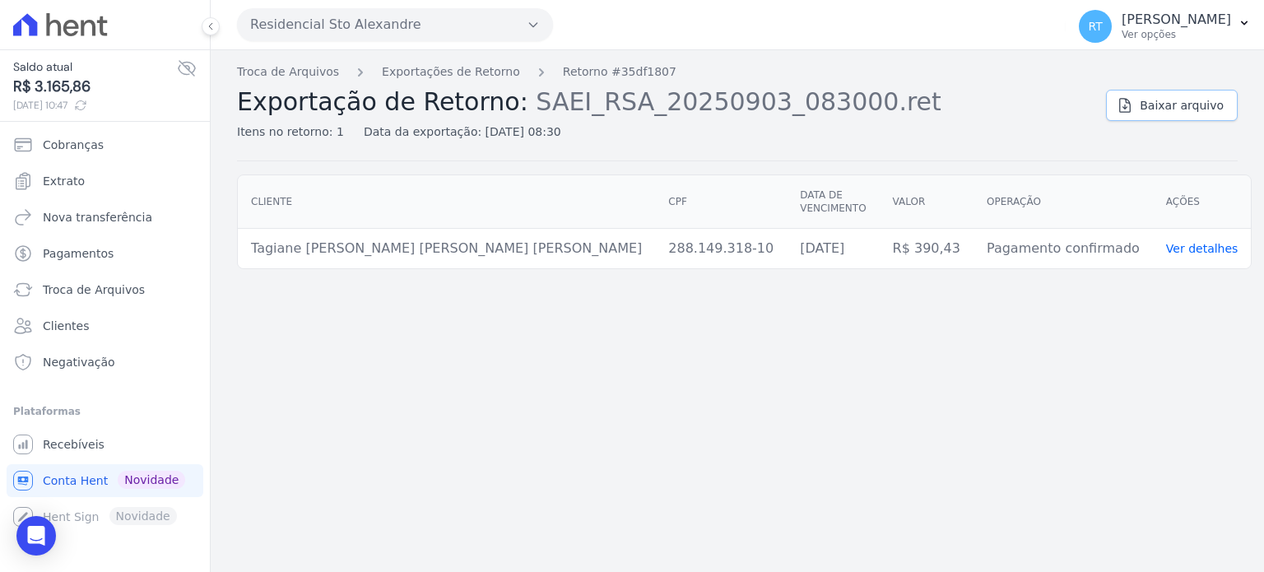
click at [1173, 100] on span "Baixar arquivo" at bounding box center [1182, 105] width 84 height 16
click at [434, 69] on link "Exportações de Retorno" at bounding box center [451, 71] width 138 height 17
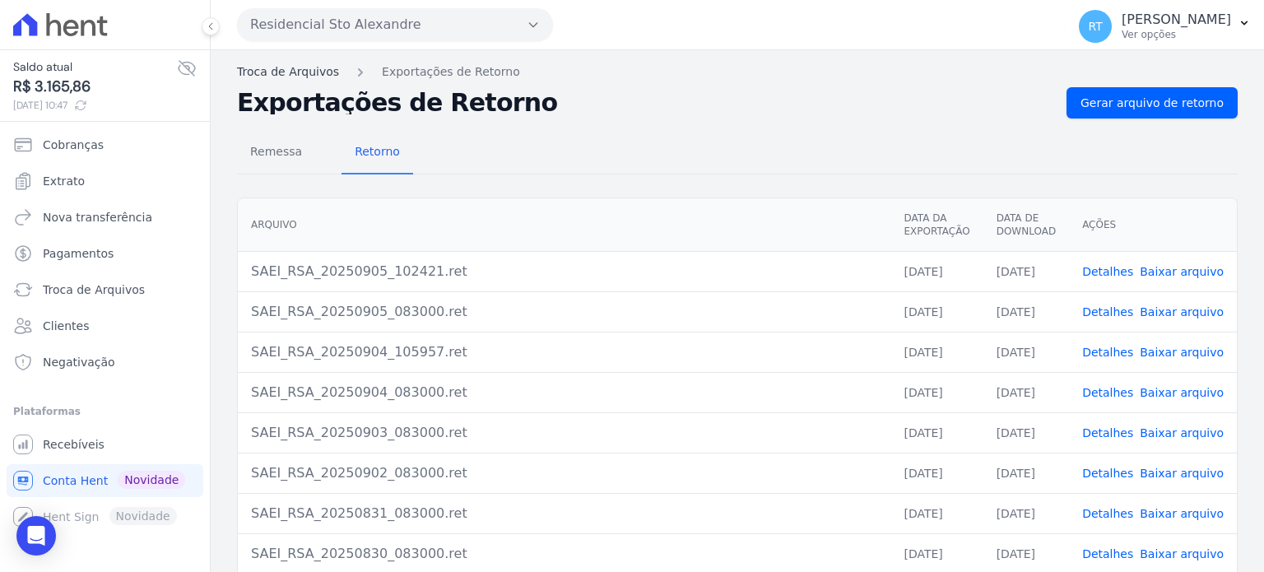
click at [282, 77] on link "Troca de Arquivos" at bounding box center [288, 71] width 102 height 17
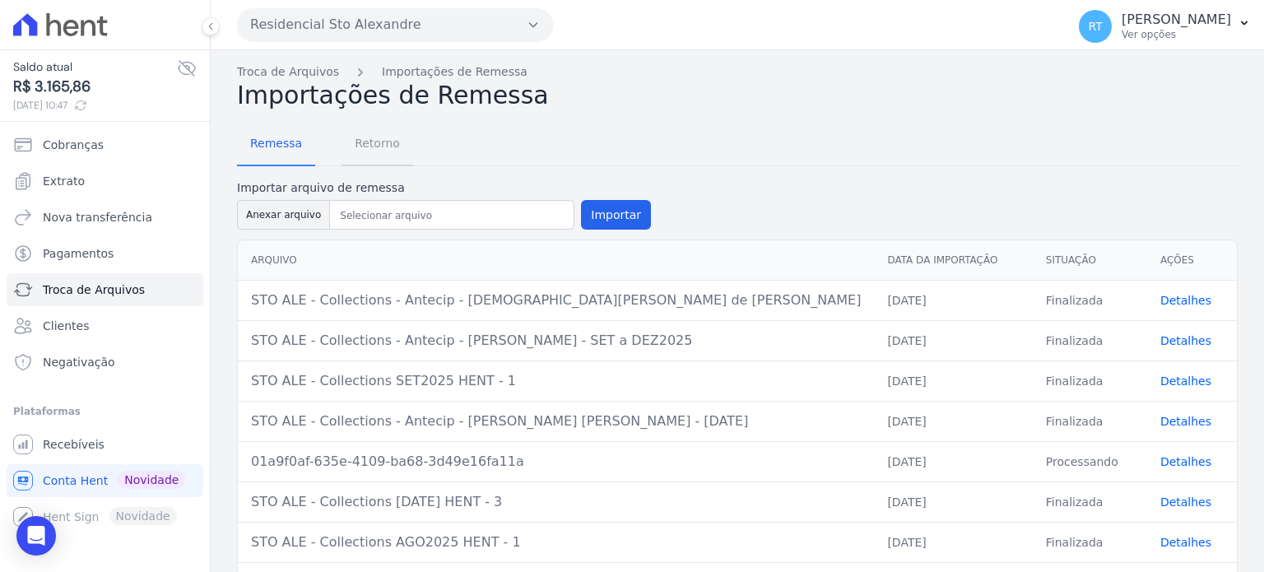
click at [362, 147] on span "Retorno" at bounding box center [377, 143] width 65 height 33
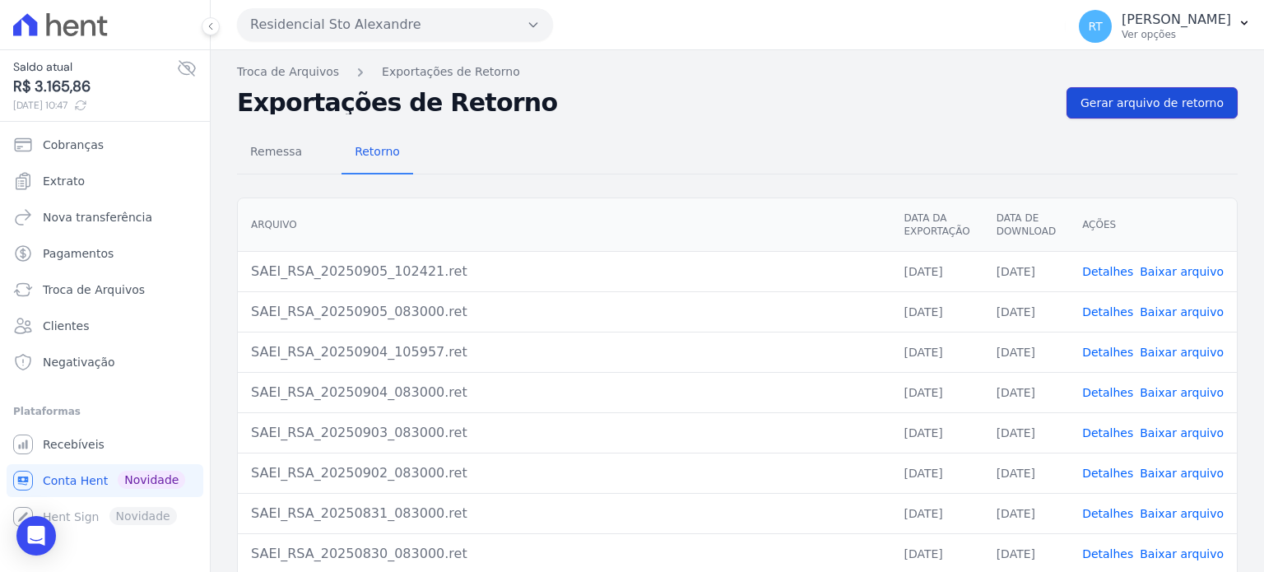
click at [1162, 103] on span "Gerar arquivo de retorno" at bounding box center [1151, 103] width 143 height 16
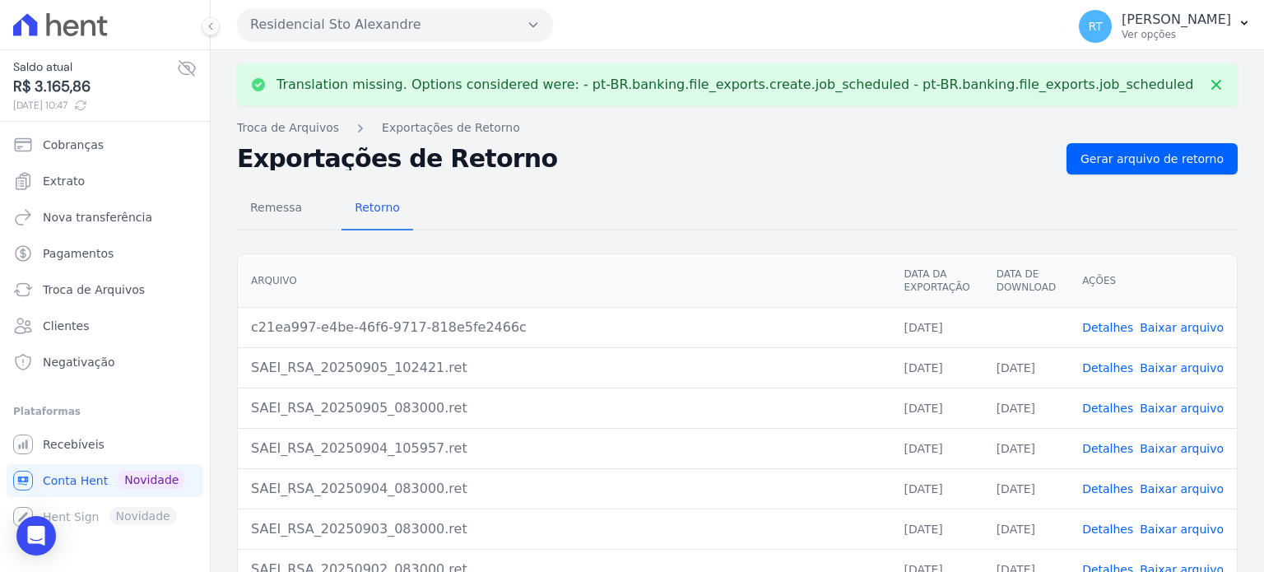
click at [1110, 325] on link "Detalhes" at bounding box center [1107, 327] width 51 height 13
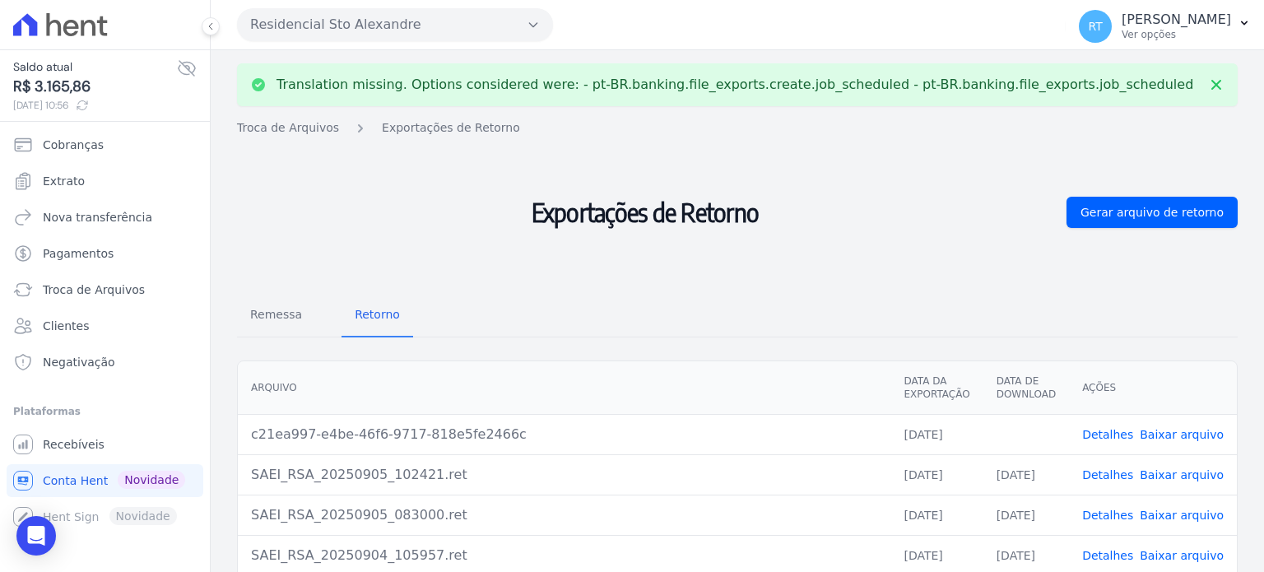
click at [1113, 434] on link "Detalhes" at bounding box center [1107, 434] width 51 height 13
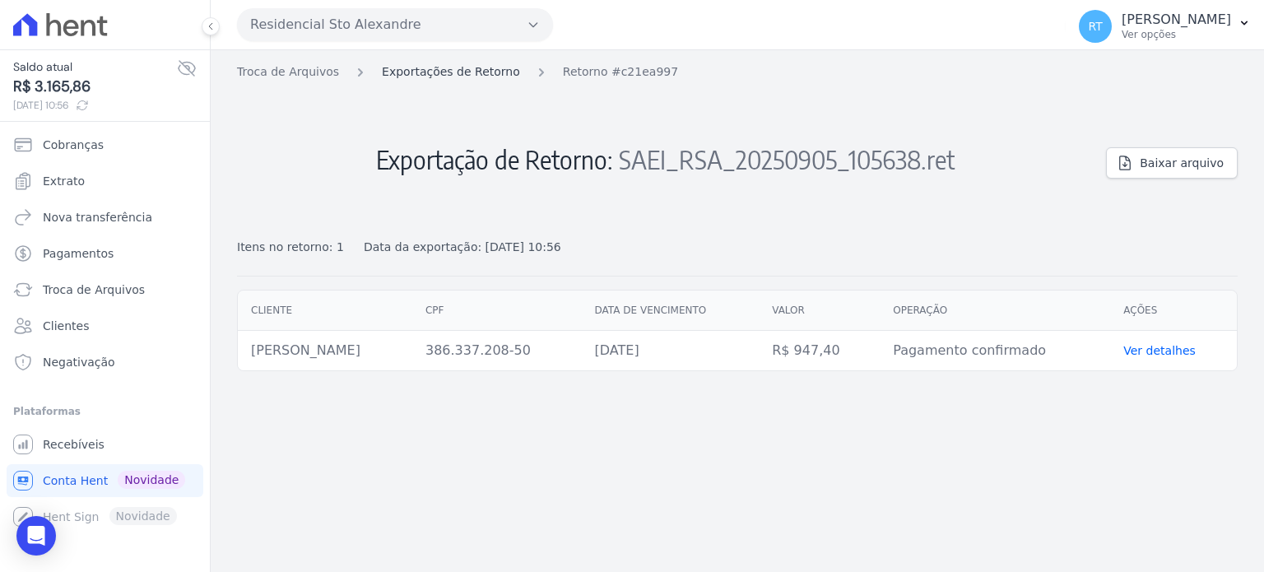
click at [437, 69] on link "Exportações de Retorno" at bounding box center [451, 71] width 138 height 17
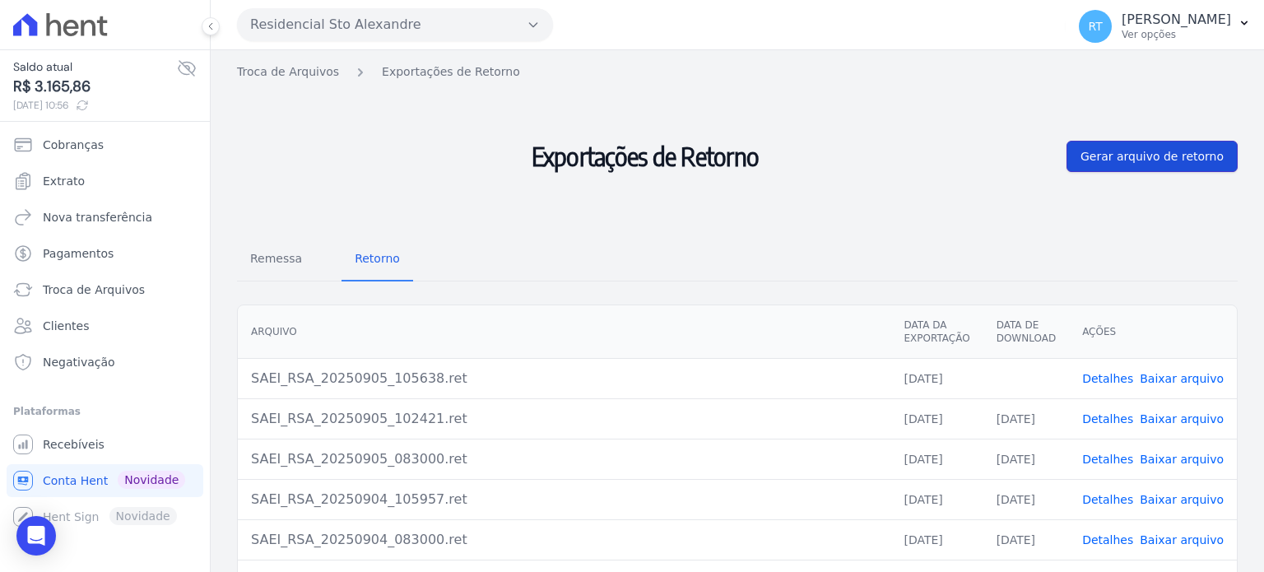
click at [1153, 157] on span "Gerar arquivo de retorno" at bounding box center [1151, 156] width 143 height 16
click at [1154, 156] on span "Gerar arquivo de retorno" at bounding box center [1151, 156] width 143 height 16
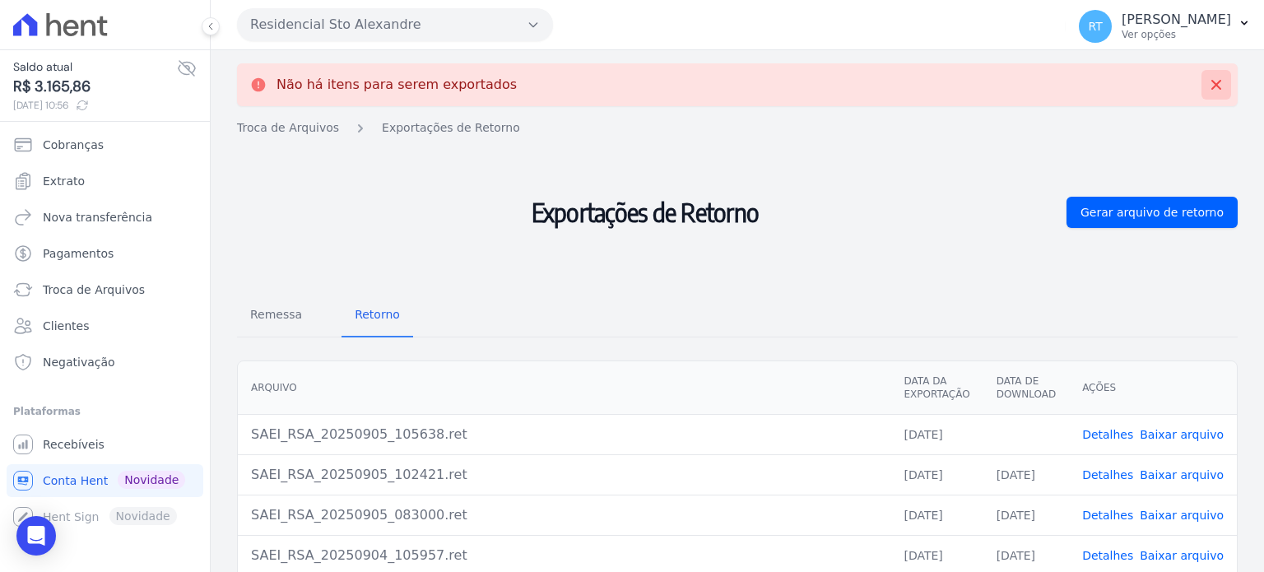
click at [1211, 81] on icon at bounding box center [1216, 85] width 10 height 10
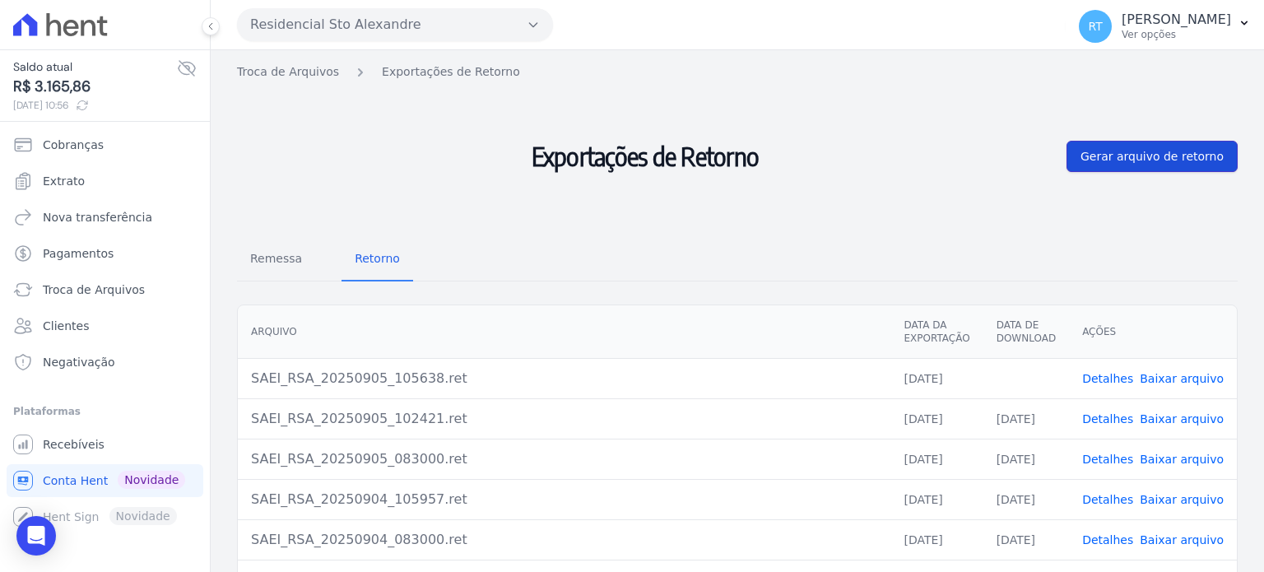
click at [1159, 158] on span "Gerar arquivo de retorno" at bounding box center [1151, 156] width 143 height 16
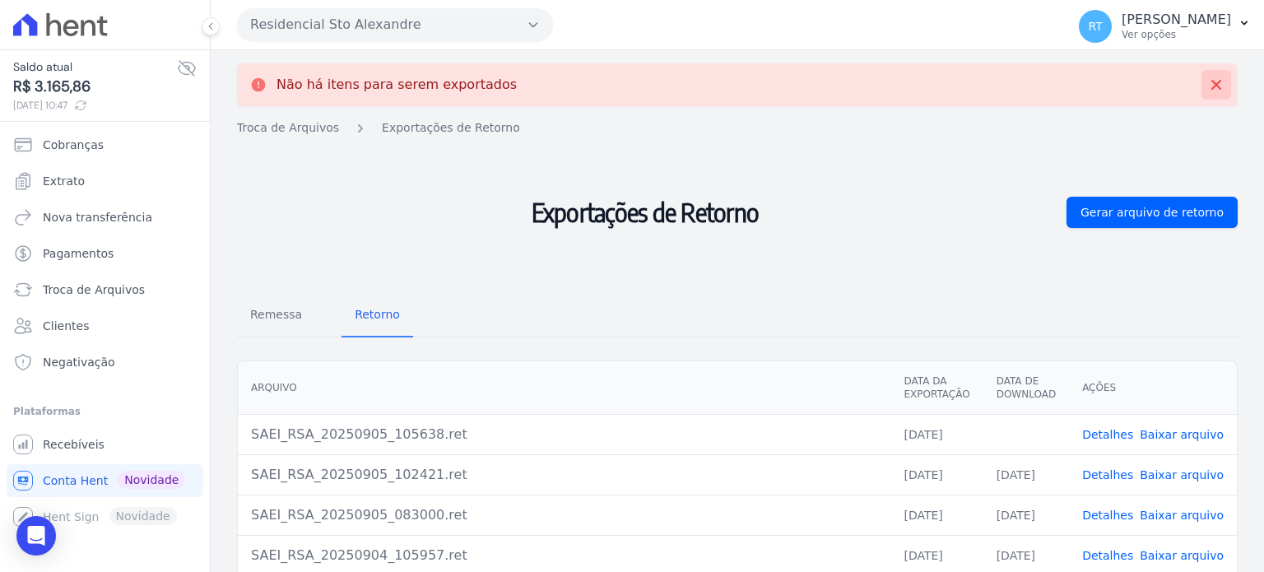
click at [1211, 85] on icon at bounding box center [1216, 85] width 10 height 10
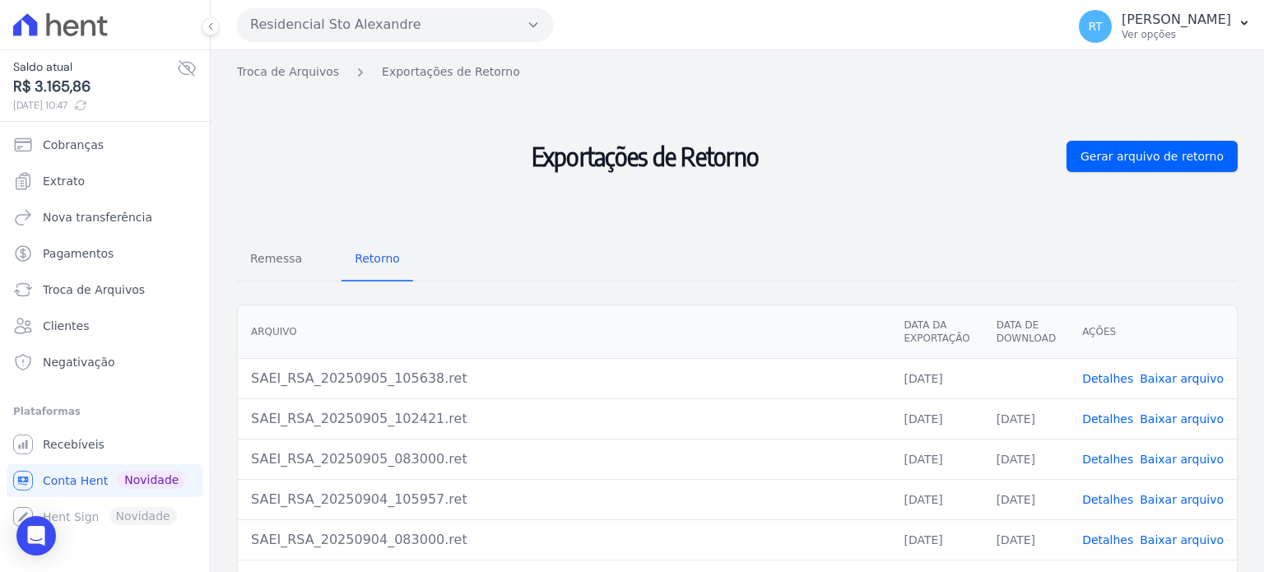
click at [1107, 379] on link "Detalhes" at bounding box center [1107, 378] width 51 height 13
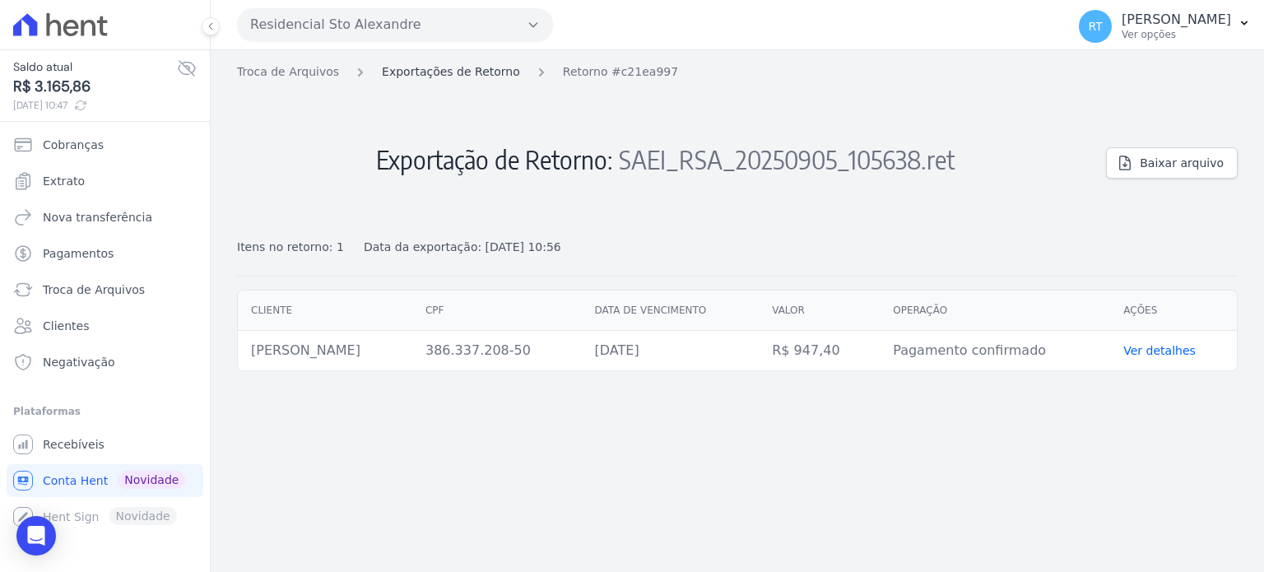
click at [447, 68] on link "Exportações de Retorno" at bounding box center [451, 71] width 138 height 17
